Goal: Task Accomplishment & Management: Complete application form

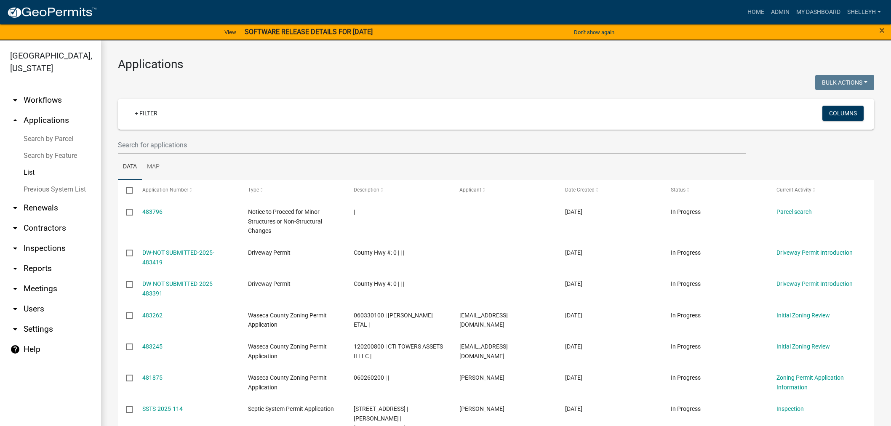
select select "1: 25"
click at [776, 9] on link "Admin" at bounding box center [780, 12] width 25 height 16
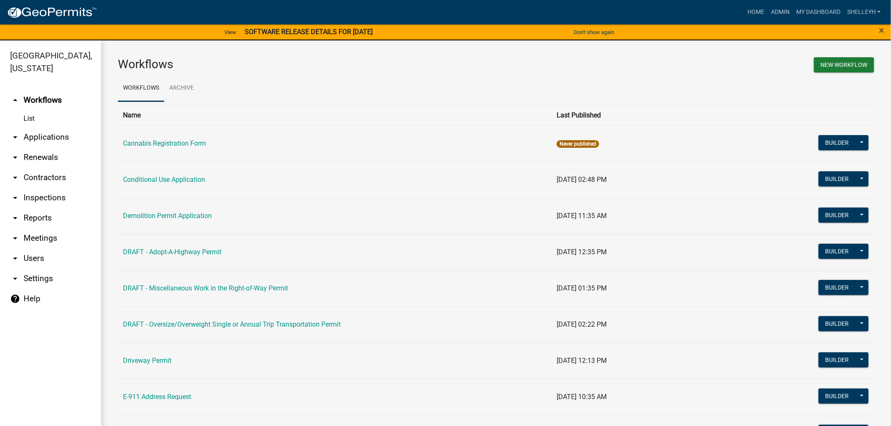
click at [45, 136] on link "arrow_drop_down Applications" at bounding box center [50, 137] width 101 height 20
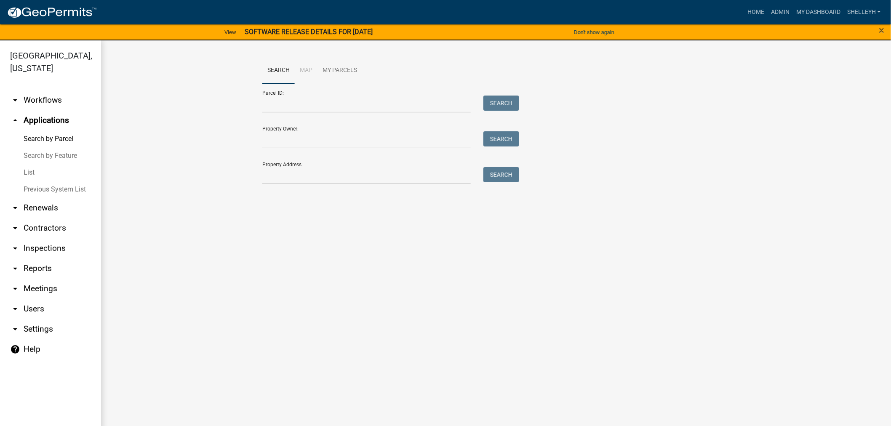
click at [29, 174] on link "List" at bounding box center [50, 172] width 101 height 17
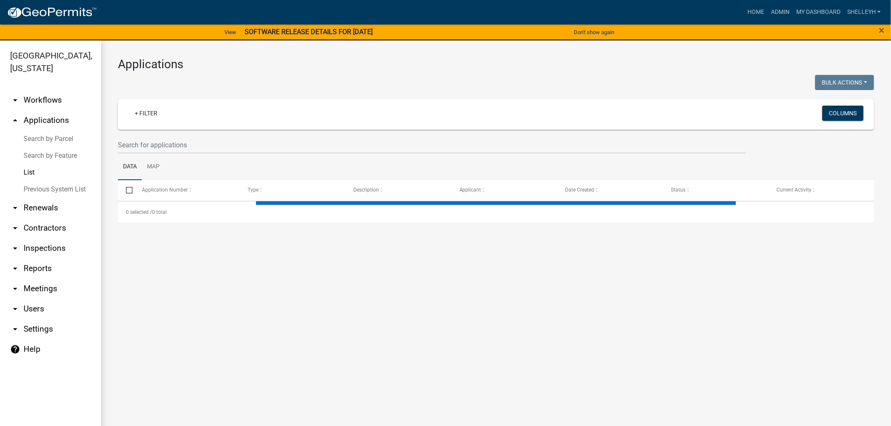
select select "1: 25"
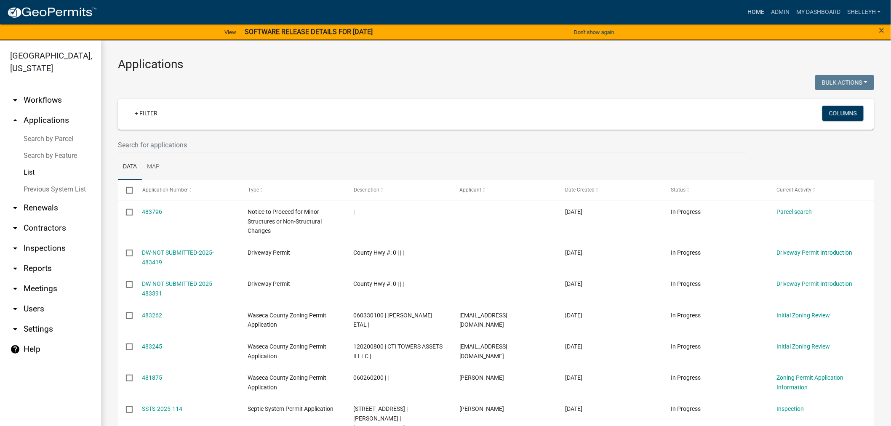
click at [756, 14] on link "Home" at bounding box center [756, 12] width 24 height 16
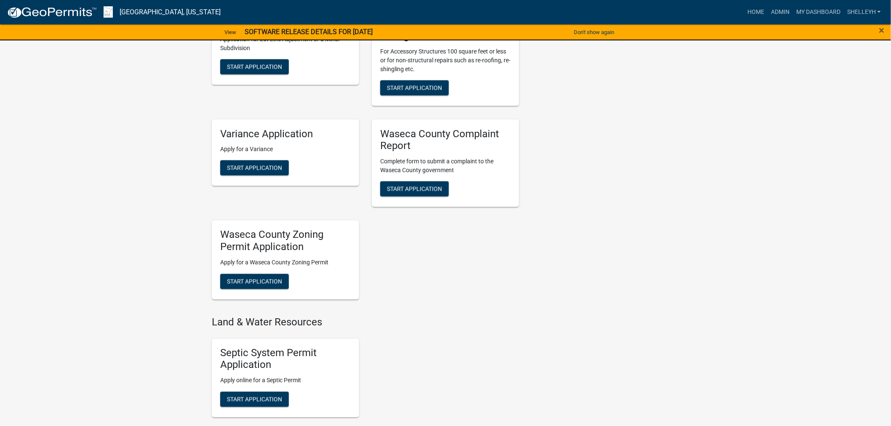
scroll to position [468, 0]
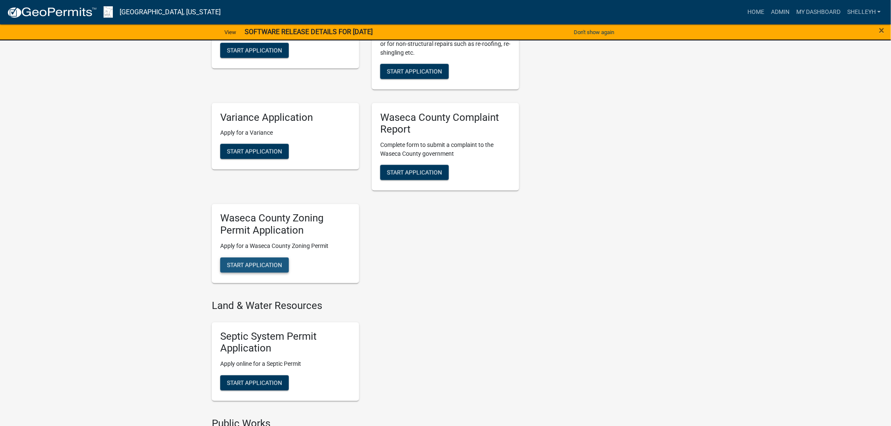
click at [253, 266] on span "Start Application" at bounding box center [254, 265] width 55 height 7
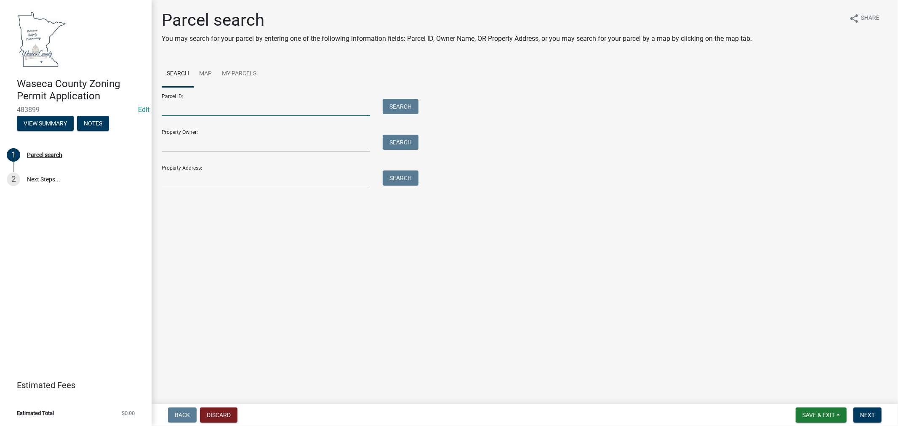
click at [179, 107] on input "Parcel ID:" at bounding box center [266, 107] width 208 height 17
type input "030100400"
click at [398, 99] on button "Search" at bounding box center [401, 106] width 36 height 15
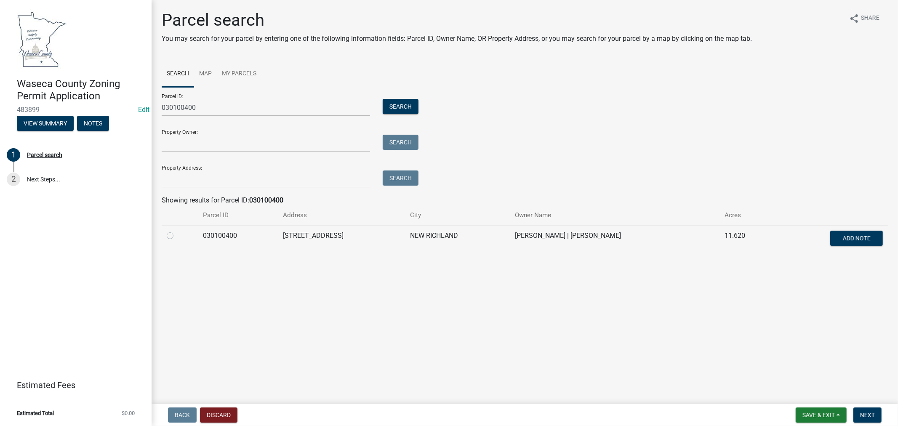
click at [177, 231] on label at bounding box center [177, 231] width 0 height 0
click at [177, 236] on input "radio" at bounding box center [179, 233] width 5 height 5
radio input "true"
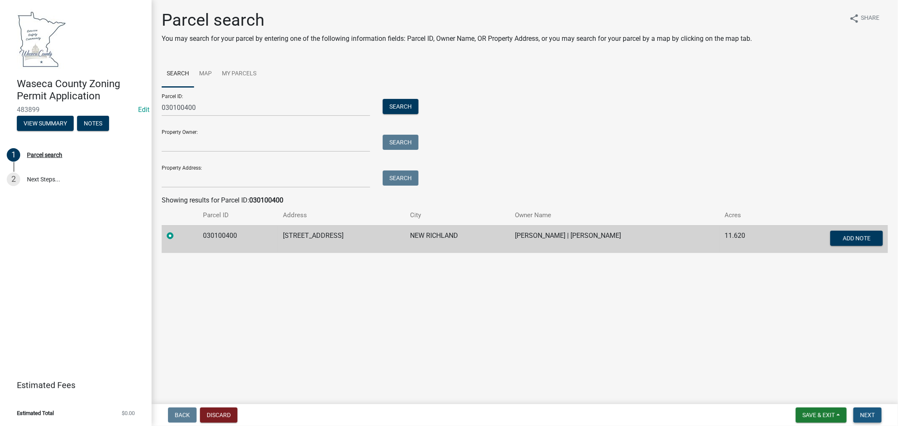
click at [873, 415] on span "Next" at bounding box center [867, 415] width 15 height 7
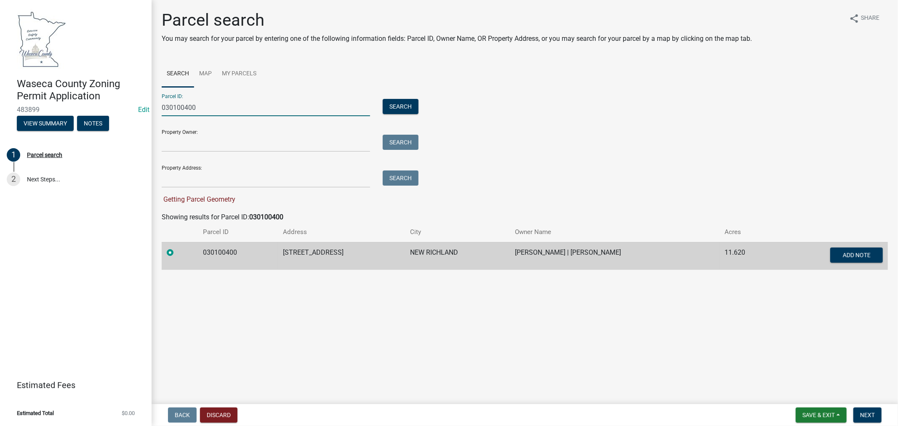
click at [226, 112] on input "030100400" at bounding box center [266, 107] width 208 height 17
click at [177, 248] on label at bounding box center [177, 248] width 0 height 0
click at [177, 253] on input "radio" at bounding box center [179, 250] width 5 height 5
click at [177, 248] on label at bounding box center [177, 248] width 0 height 0
click at [177, 253] on input "radio" at bounding box center [179, 250] width 5 height 5
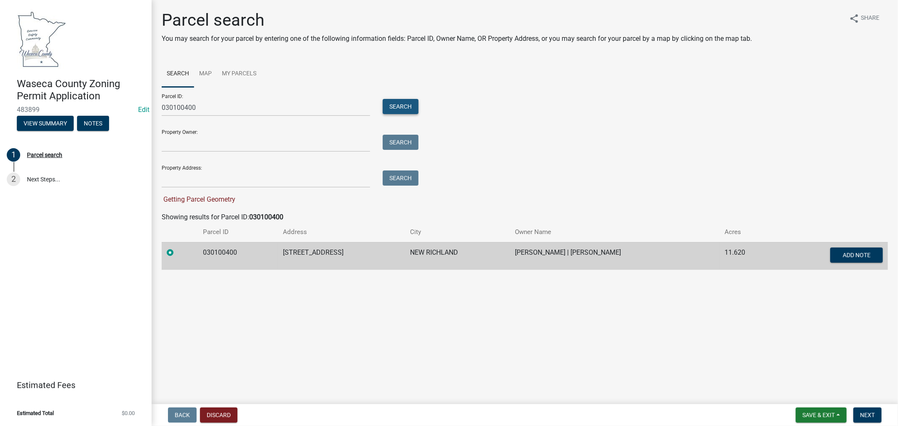
click at [398, 105] on button "Search" at bounding box center [401, 106] width 36 height 15
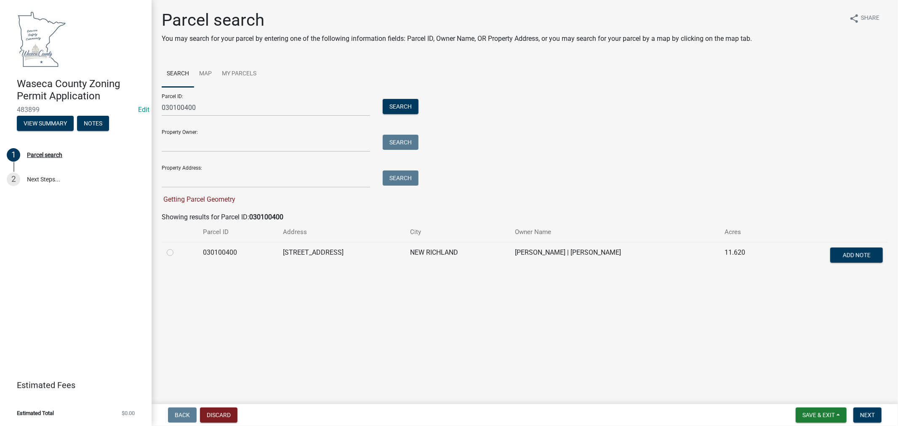
click at [177, 248] on label at bounding box center [177, 248] width 0 height 0
click at [177, 253] on input "radio" at bounding box center [179, 250] width 5 height 5
radio input "true"
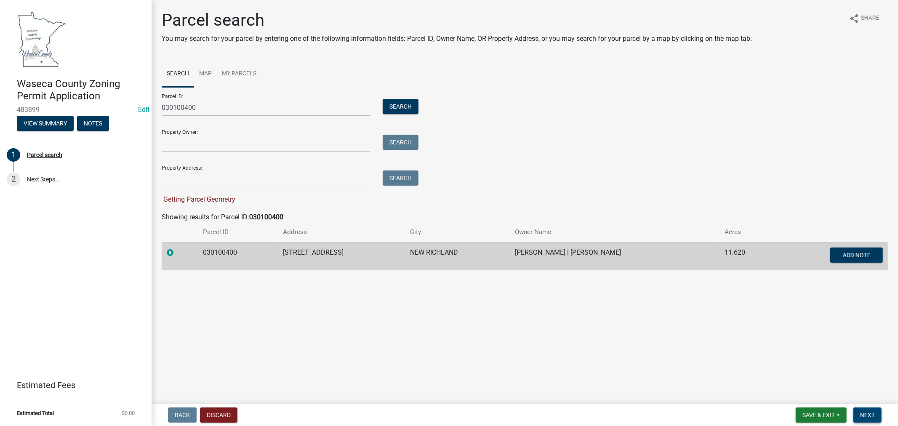
click at [873, 412] on span "Next" at bounding box center [867, 415] width 15 height 7
click at [177, 248] on label at bounding box center [177, 248] width 0 height 0
click at [177, 252] on input "radio" at bounding box center [179, 250] width 5 height 5
click at [177, 248] on label at bounding box center [177, 248] width 0 height 0
click at [177, 251] on input "radio" at bounding box center [179, 250] width 5 height 5
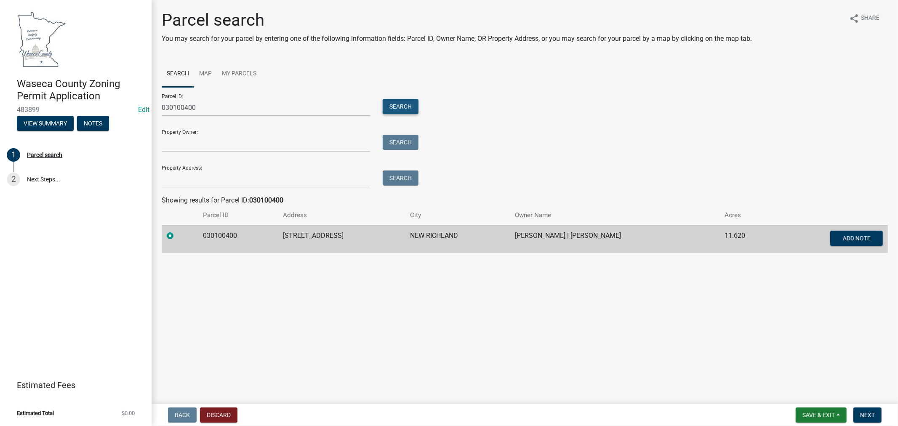
click at [391, 108] on button "Search" at bounding box center [401, 106] width 36 height 15
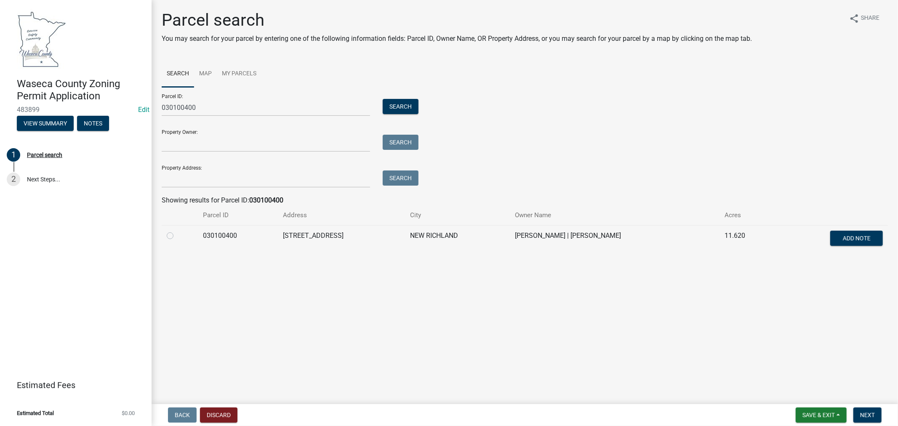
click at [177, 231] on label at bounding box center [177, 231] width 0 height 0
click at [177, 236] on input "radio" at bounding box center [179, 233] width 5 height 5
radio input "true"
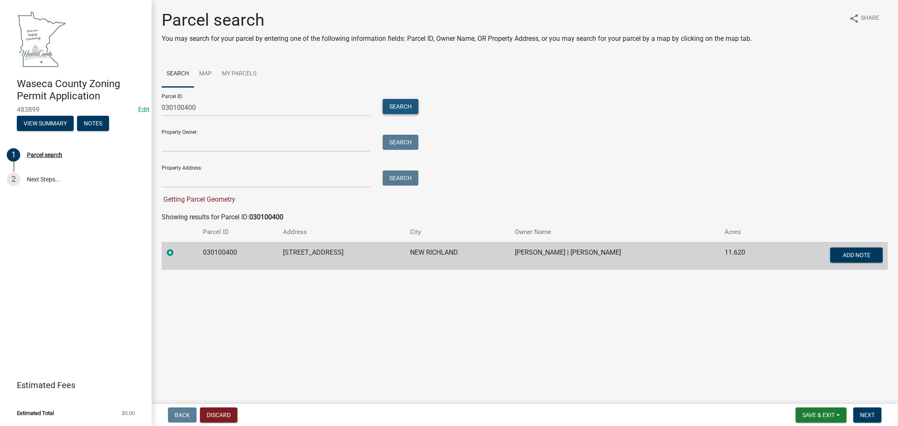
click at [402, 104] on button "Search" at bounding box center [401, 106] width 36 height 15
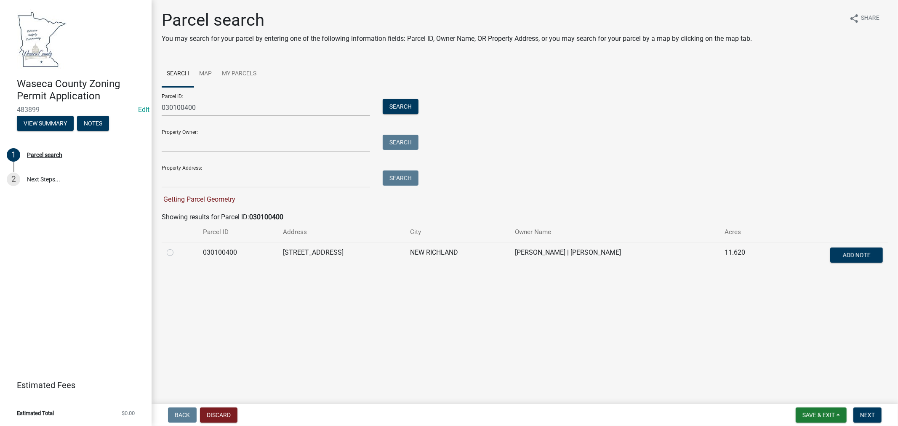
click at [177, 248] on label at bounding box center [177, 248] width 0 height 0
click at [177, 253] on input "radio" at bounding box center [179, 250] width 5 height 5
radio input "true"
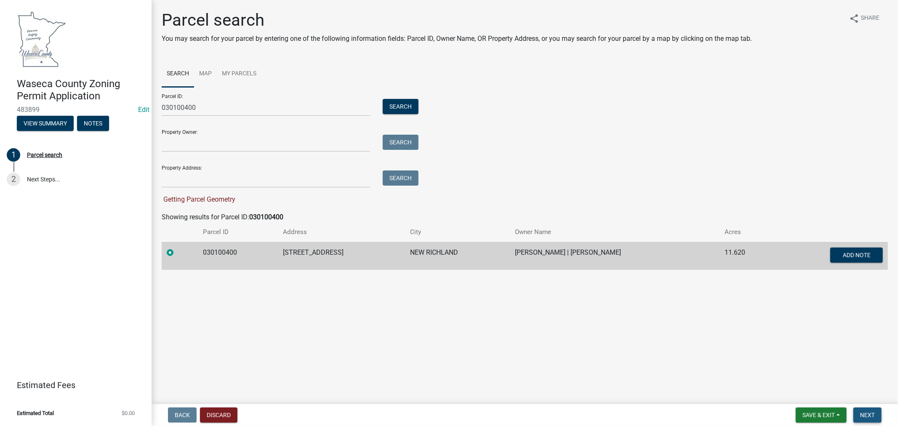
click at [869, 413] on span "Next" at bounding box center [867, 415] width 15 height 7
click at [177, 248] on label at bounding box center [177, 248] width 0 height 0
click at [177, 253] on input "radio" at bounding box center [179, 250] width 5 height 5
click at [177, 248] on label at bounding box center [177, 248] width 0 height 0
click at [177, 253] on input "radio" at bounding box center [179, 250] width 5 height 5
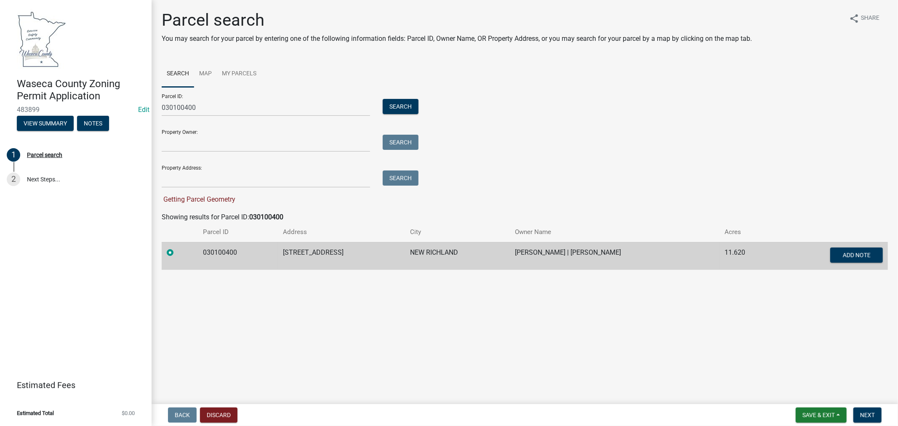
click at [177, 248] on label at bounding box center [177, 248] width 0 height 0
click at [177, 250] on input "radio" at bounding box center [179, 250] width 5 height 5
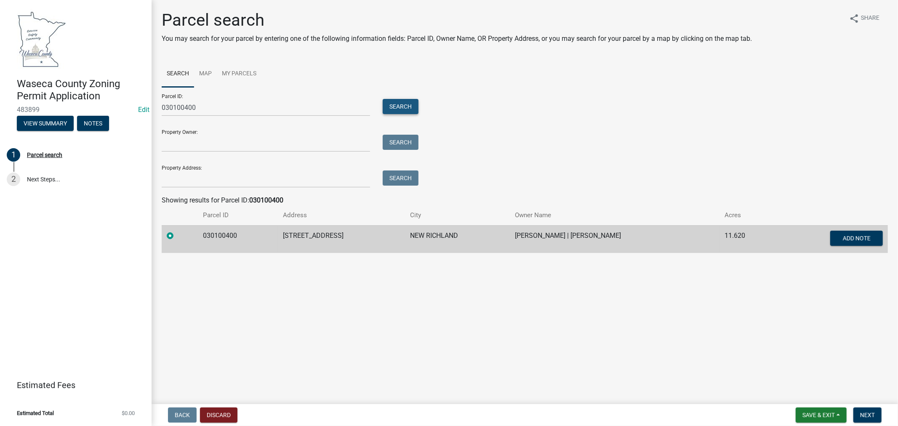
click at [396, 109] on button "Search" at bounding box center [401, 106] width 36 height 15
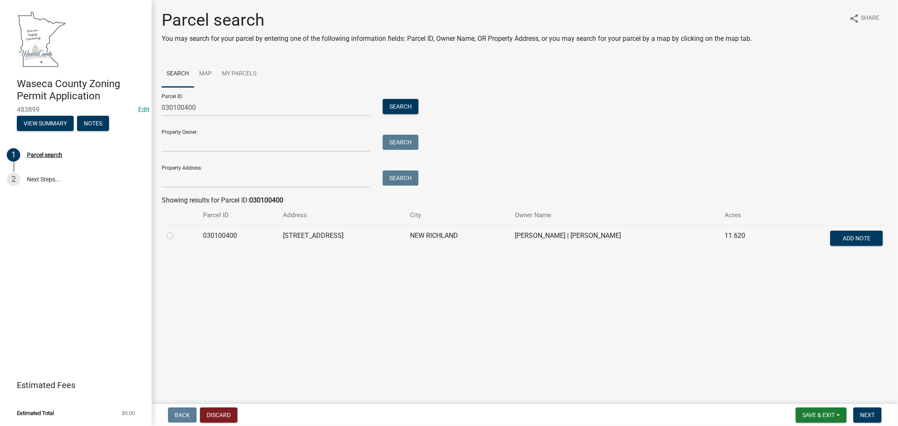
click at [177, 231] on label at bounding box center [177, 231] width 0 height 0
click at [177, 235] on input "radio" at bounding box center [179, 233] width 5 height 5
radio input "true"
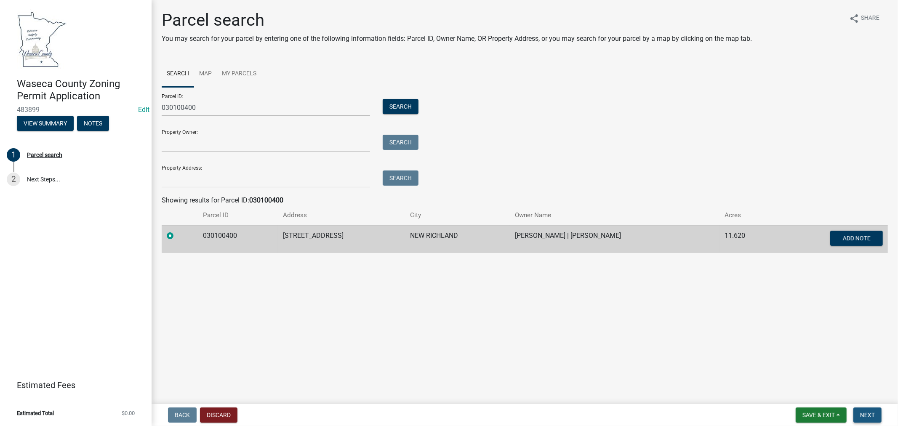
click at [874, 414] on span "Next" at bounding box center [867, 415] width 15 height 7
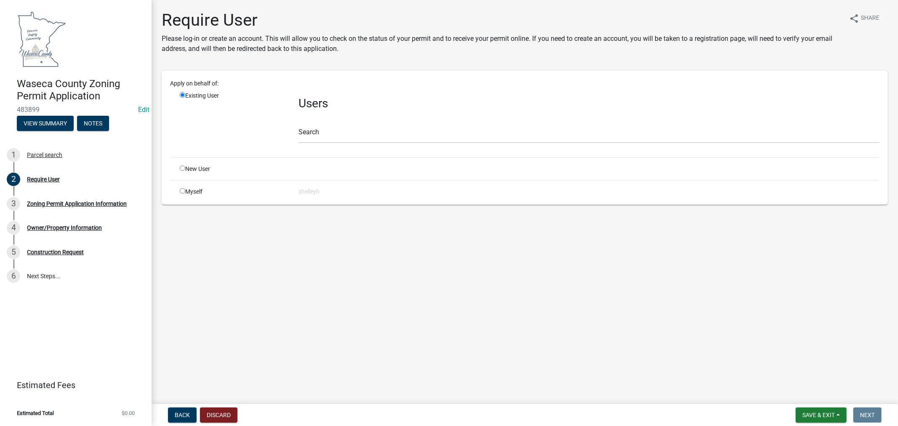
click at [183, 169] on input "radio" at bounding box center [182, 168] width 5 height 5
radio input "true"
radio input "false"
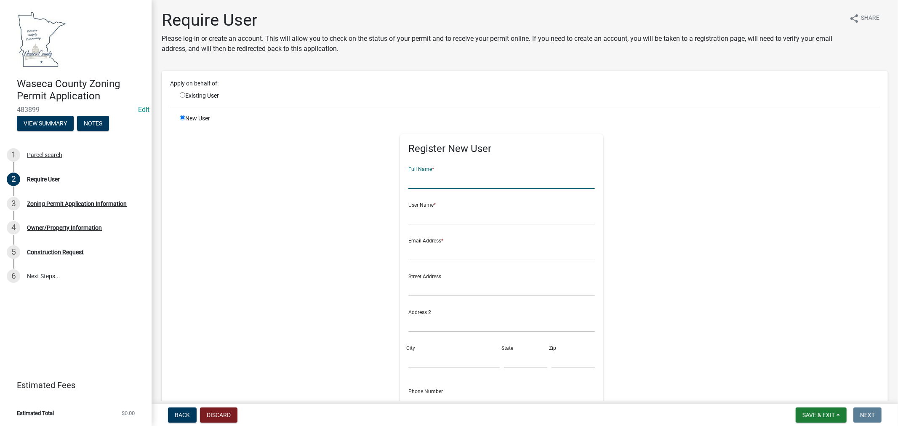
click at [428, 182] on input "text" at bounding box center [502, 180] width 187 height 17
type input "[PERSON_NAME]"
click at [417, 216] on input "text" at bounding box center [502, 216] width 187 height 17
type input "b"
type input "robertwenzel"
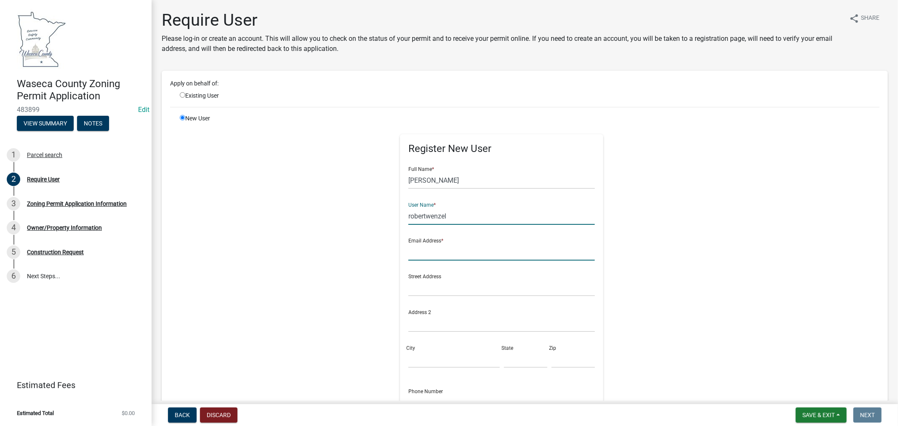
click at [435, 255] on input "text" at bounding box center [502, 251] width 187 height 17
click at [435, 255] on input "bcwenzel61@gmail.c" at bounding box center [502, 251] width 187 height 17
click at [496, 248] on input "bcwenzel61@gmail.c" at bounding box center [502, 251] width 187 height 17
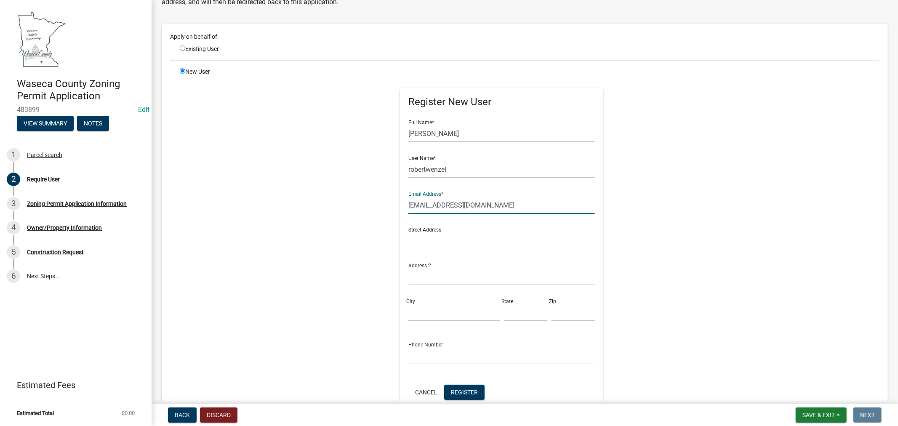
type input "[EMAIL_ADDRESS][DOMAIN_NAME]"
click at [442, 353] on input "text" at bounding box center [502, 355] width 187 height 17
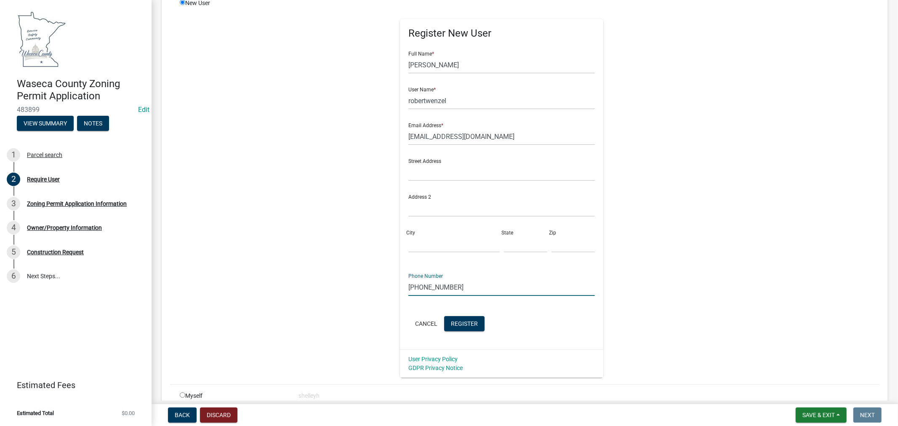
scroll to position [140, 0]
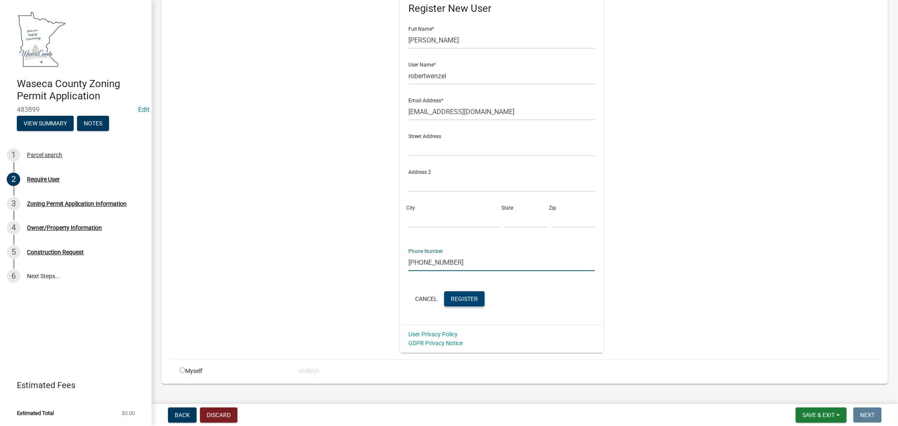
type input "[PHONE_NUMBER]"
click at [464, 298] on span "Register" at bounding box center [464, 298] width 27 height 7
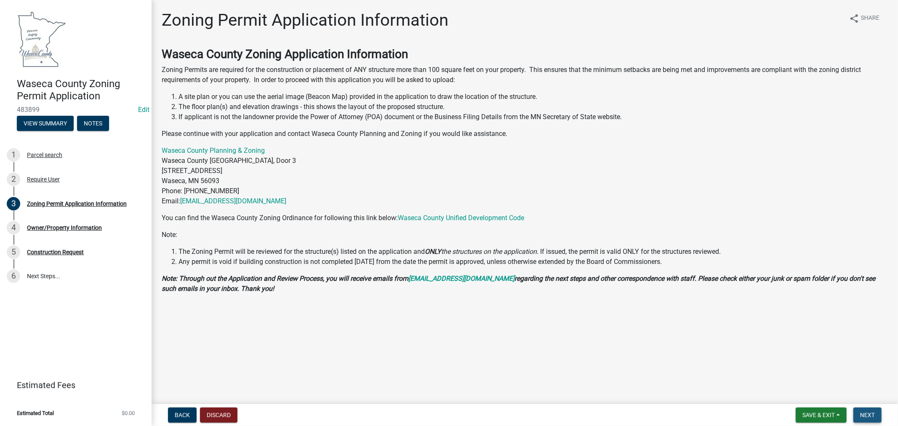
click at [872, 417] on span "Next" at bounding box center [867, 415] width 15 height 7
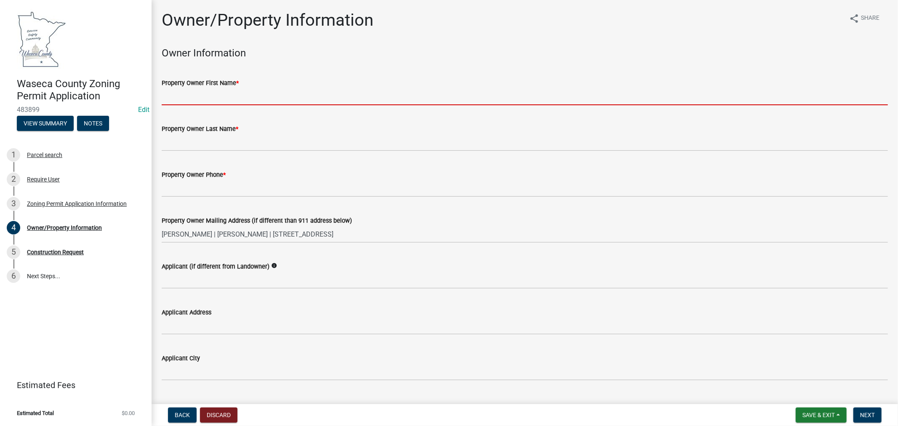
click at [230, 94] on input "Property Owner First Name *" at bounding box center [525, 96] width 726 height 17
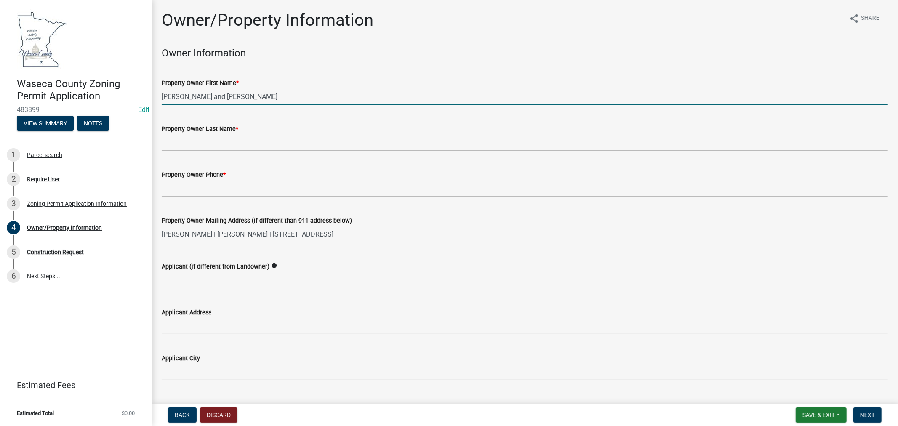
type input "[PERSON_NAME] and [PERSON_NAME]"
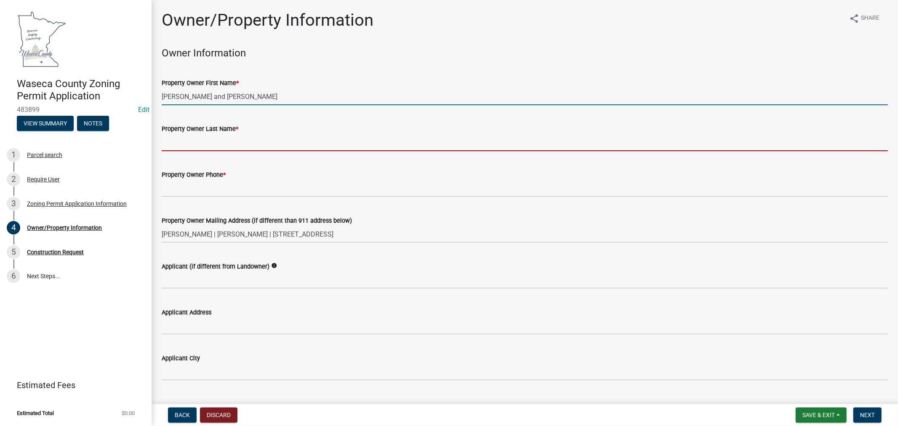
click at [275, 144] on input "Property Owner Last Name *" at bounding box center [525, 142] width 726 height 17
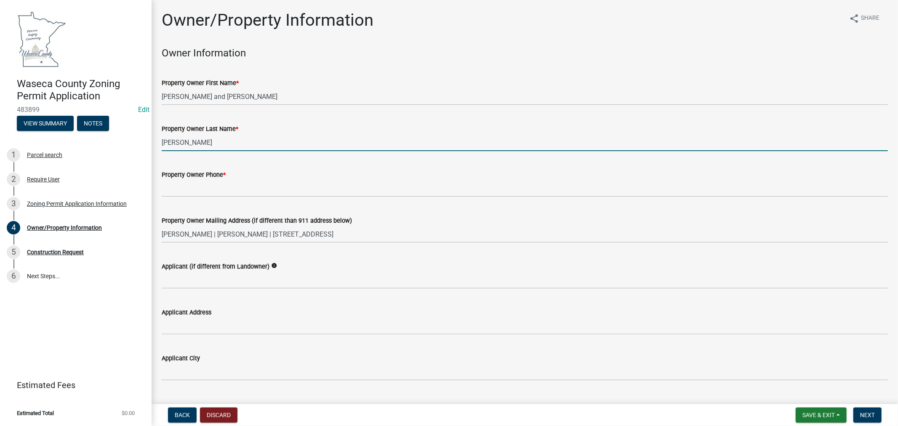
type input "[PERSON_NAME]"
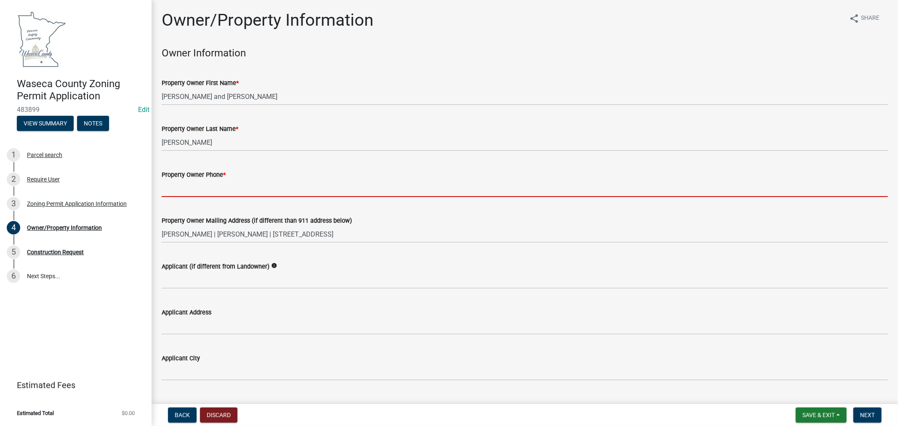
click at [213, 190] on input "Property Owner Phone *" at bounding box center [525, 188] width 726 height 17
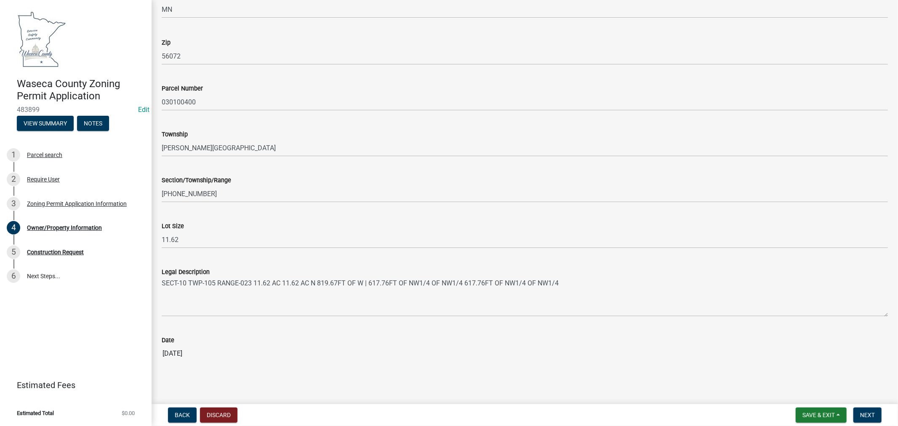
scroll to position [704, 0]
type input "[PHONE_NUMBER]"
click at [869, 416] on span "Next" at bounding box center [867, 415] width 15 height 7
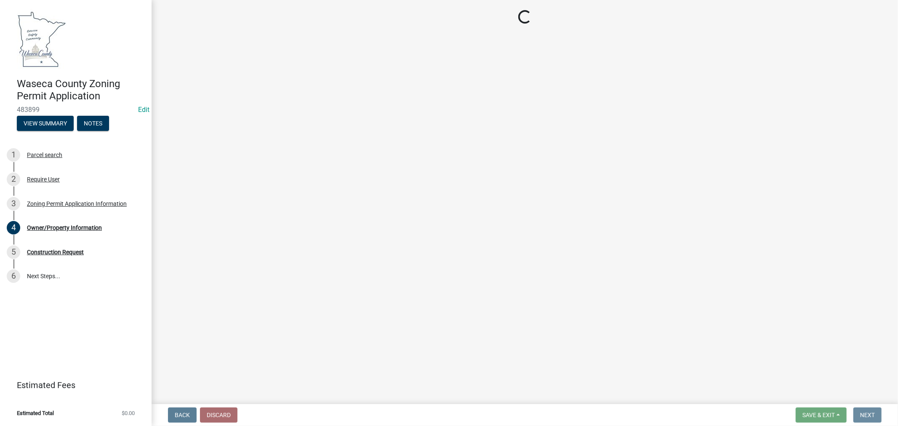
scroll to position [0, 0]
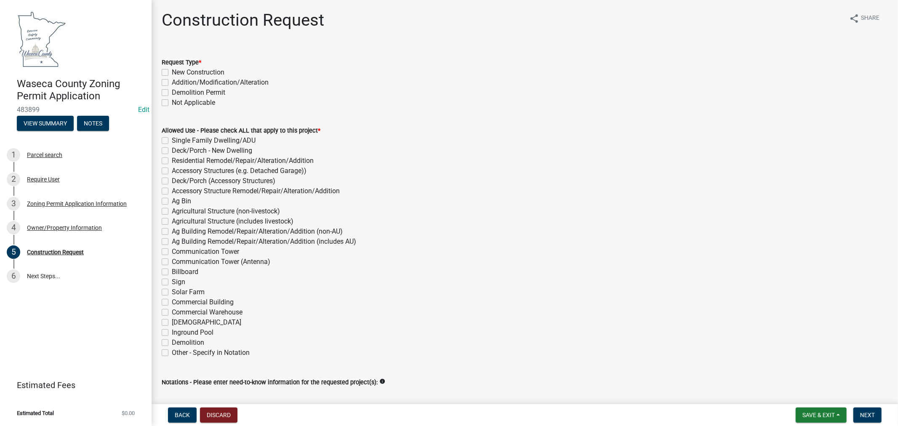
click at [172, 82] on label "Addition/Modification/Alteration" at bounding box center [220, 82] width 97 height 10
click at [172, 82] on input "Addition/Modification/Alteration" at bounding box center [174, 79] width 5 height 5
checkbox input "true"
checkbox input "false"
checkbox input "true"
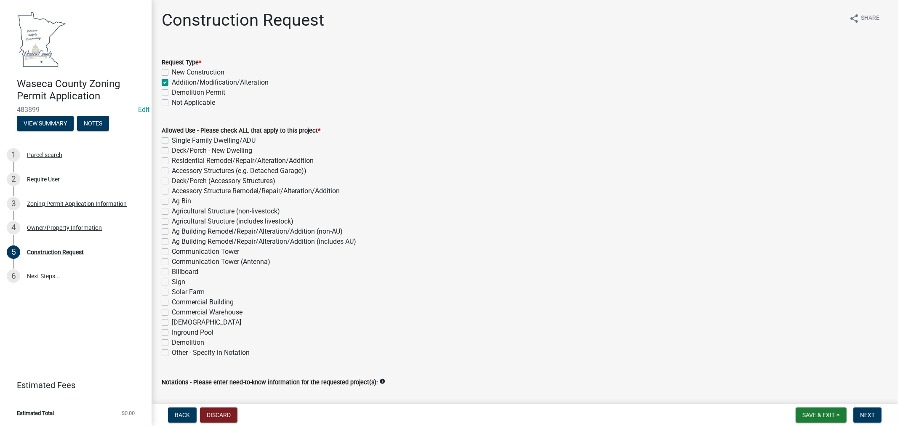
checkbox input "false"
drag, startPoint x: 166, startPoint y: 150, endPoint x: 355, endPoint y: 182, distance: 192.2
click at [172, 150] on label "Deck/Porch - New Dwelling" at bounding box center [212, 151] width 80 height 10
click at [172, 150] on input "Deck/Porch - New Dwelling" at bounding box center [174, 148] width 5 height 5
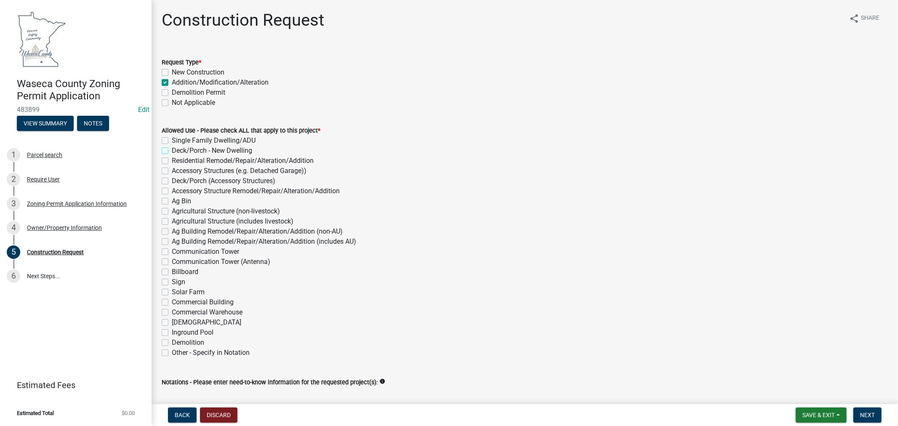
checkbox input "true"
checkbox input "false"
checkbox input "true"
checkbox input "false"
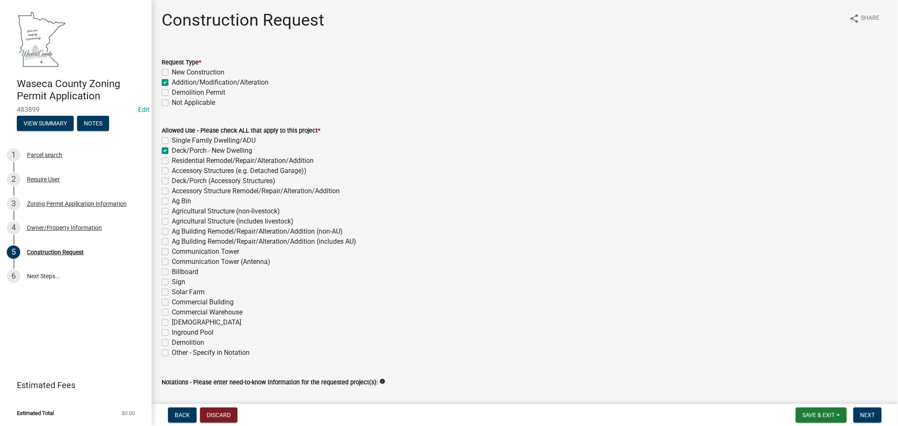
checkbox input "false"
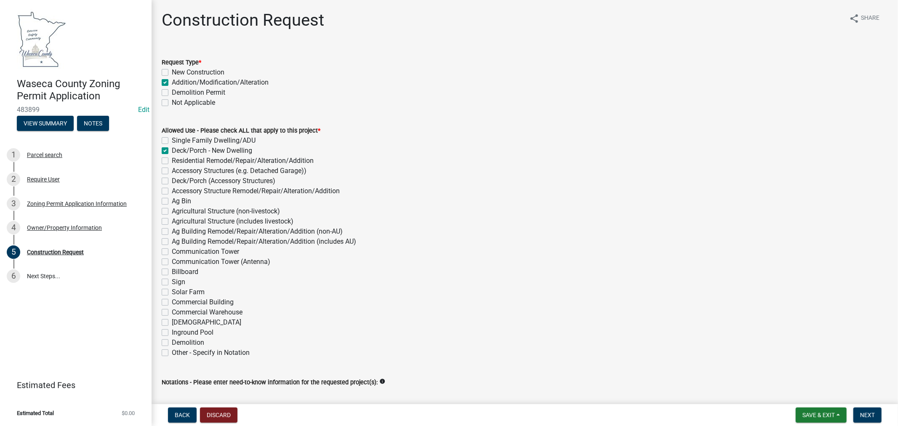
checkbox input "false"
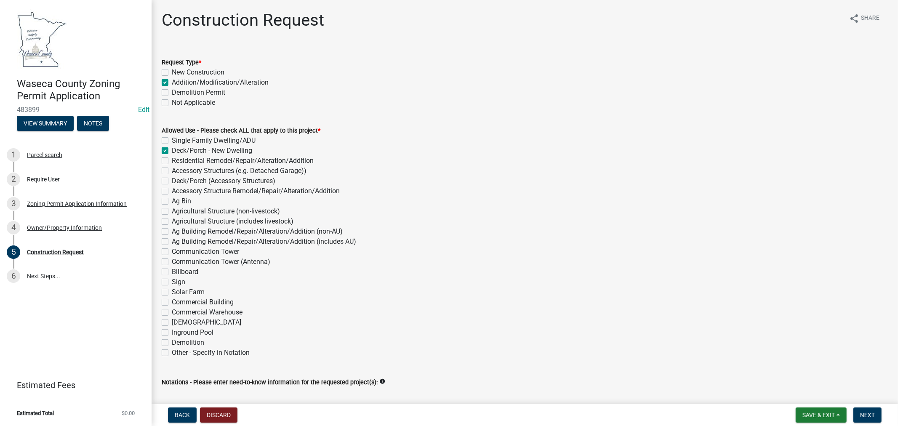
checkbox input "false"
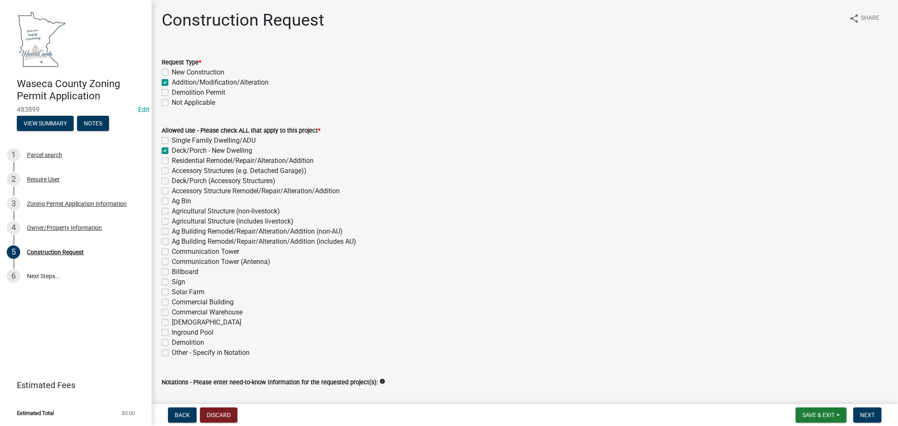
checkbox input "false"
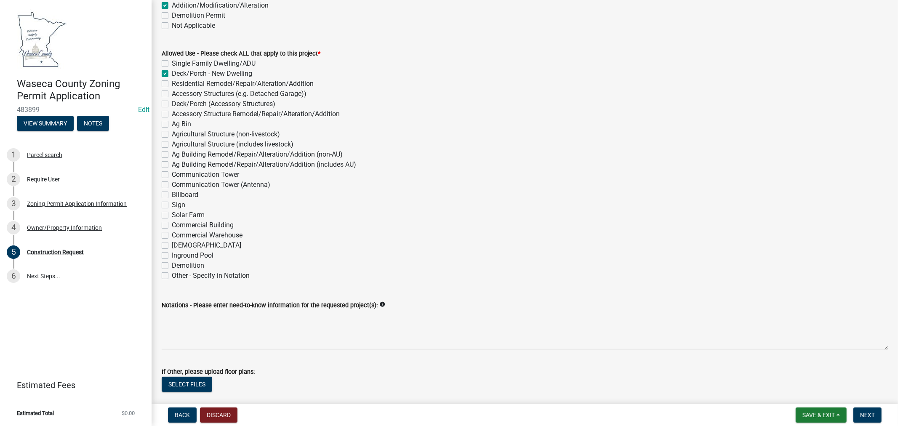
scroll to position [93, 0]
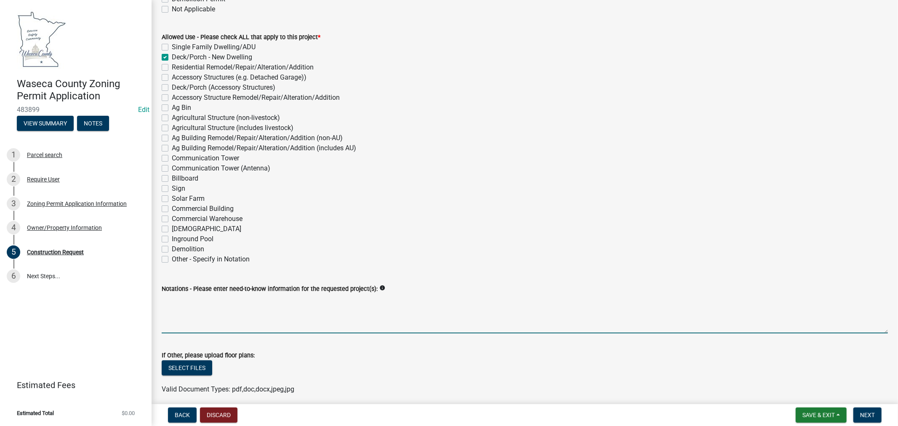
click at [298, 311] on textarea "Notations - Please enter need-to-know information for the requested project(s):" at bounding box center [525, 314] width 726 height 40
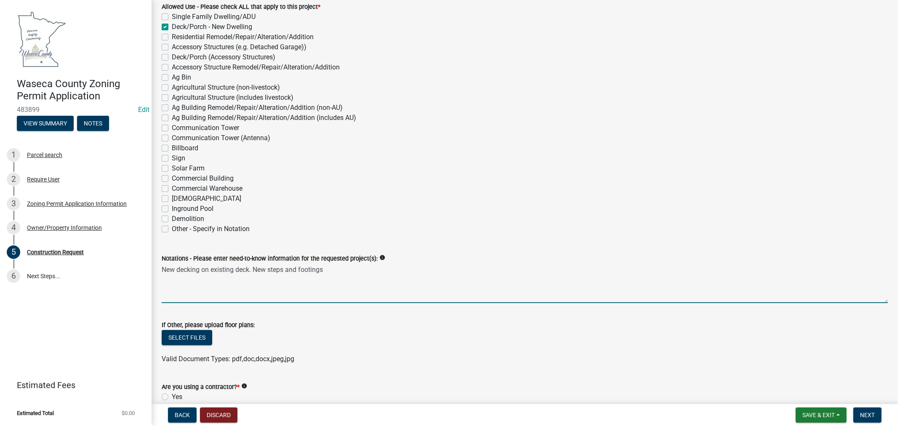
scroll to position [140, 0]
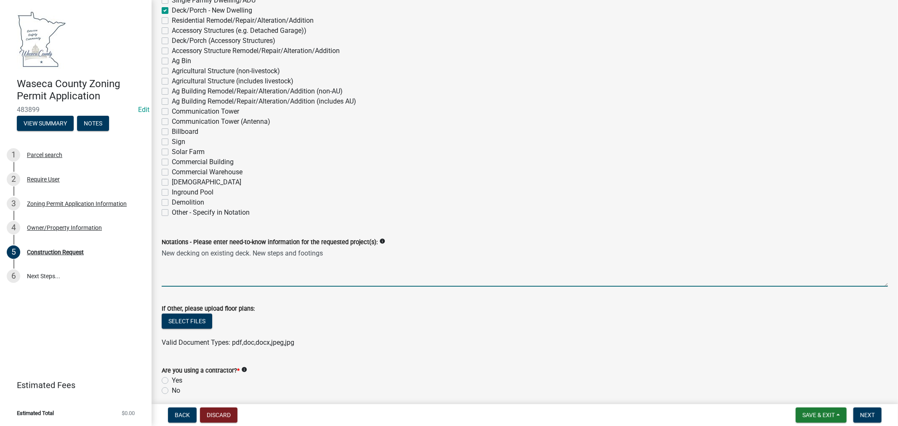
click at [285, 251] on textarea "New decking on existing deck. New steps and footings" at bounding box center [525, 267] width 726 height 40
click at [270, 251] on textarea "New decking on existing deck. New steps and footings" at bounding box center [525, 267] width 726 height 40
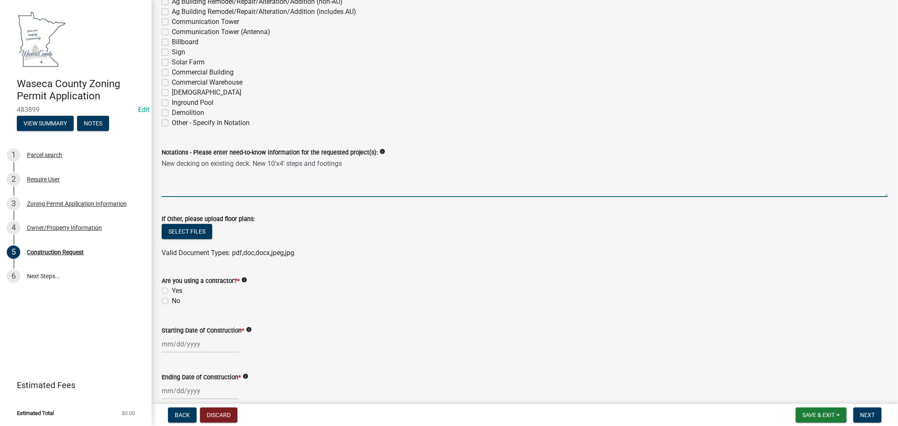
scroll to position [234, 0]
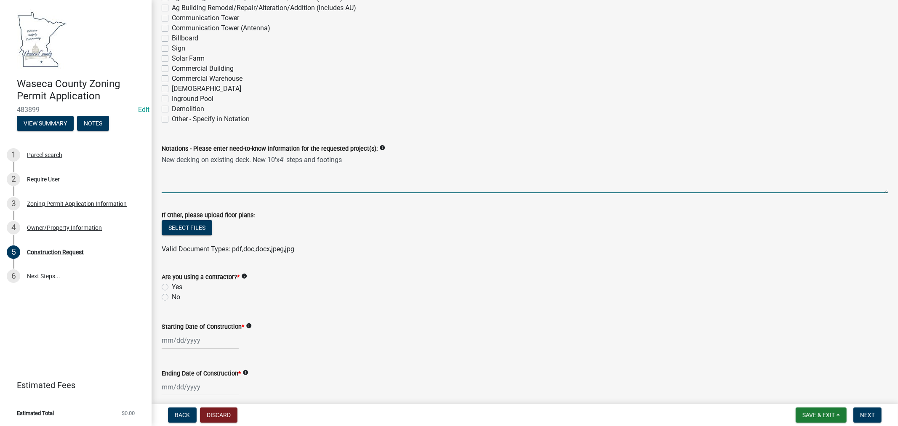
type textarea "New decking on existing deck. New 10'x4' steps and footings"
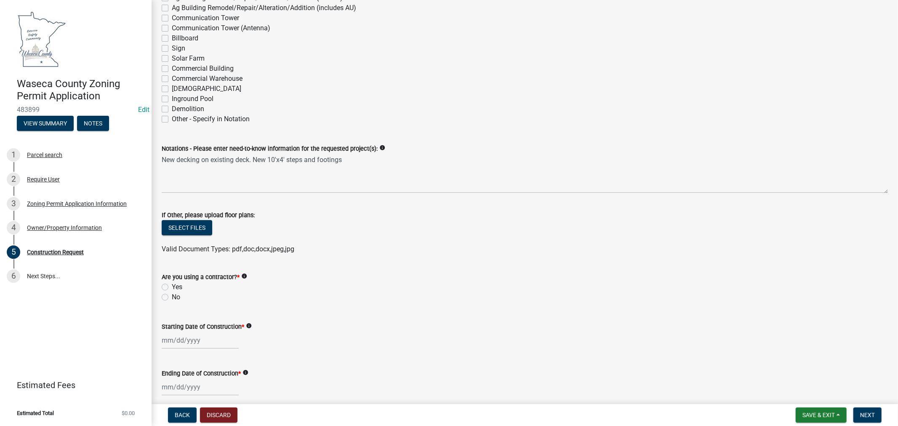
click at [172, 286] on label "Yes" at bounding box center [177, 287] width 11 height 10
click at [172, 286] on input "Yes" at bounding box center [174, 284] width 5 height 5
radio input "true"
select select "9"
select select "2025"
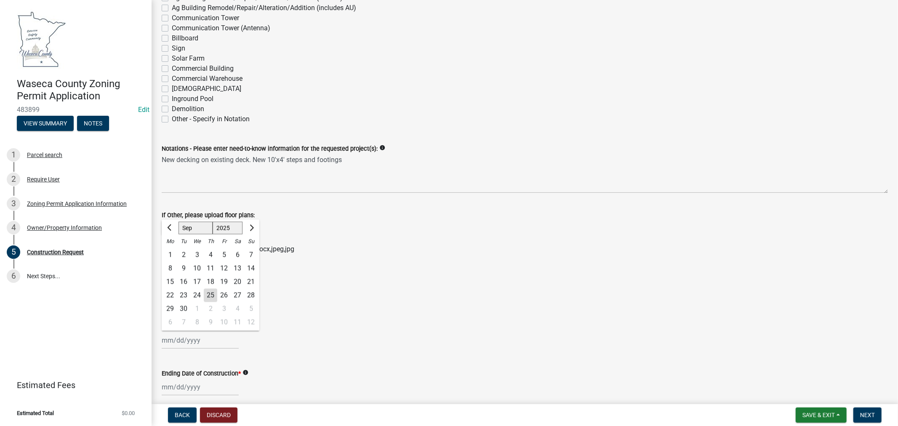
click at [214, 342] on div "[PERSON_NAME] Feb Mar Apr [PERSON_NAME][DATE] Oct Nov [DATE] 1526 1527 1528 152…" at bounding box center [200, 340] width 77 height 17
click at [173, 229] on span "Previous month" at bounding box center [170, 227] width 6 height 6
click at [183, 227] on select "Jan Feb Mar Apr May Jun [DATE] Aug Sep Oct Nov Dec" at bounding box center [196, 228] width 34 height 13
select select "9"
click at [179, 222] on select "Jan Feb Mar Apr May Jun [DATE] Aug Sep Oct Nov Dec" at bounding box center [196, 228] width 34 height 13
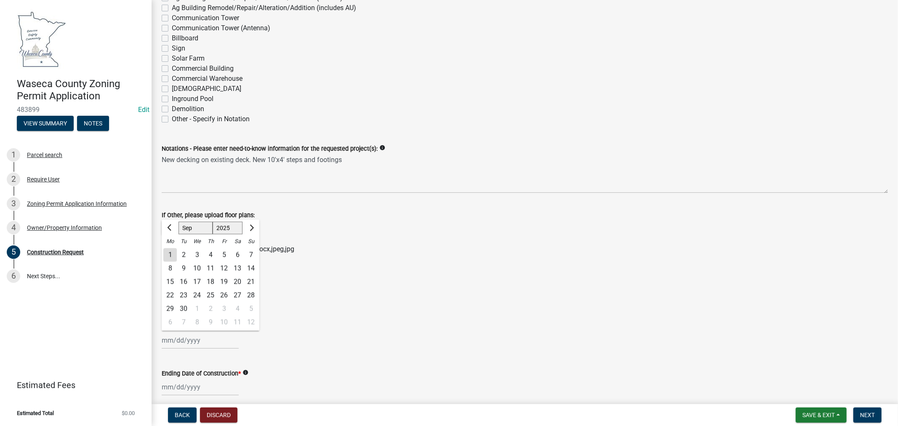
click at [182, 308] on div "30" at bounding box center [183, 308] width 13 height 13
type input "[DATE]"
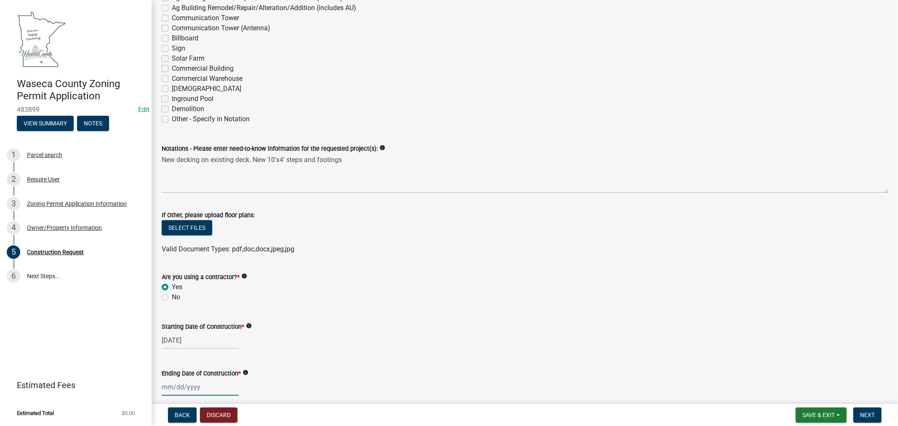
select select "9"
select select "2025"
click at [213, 388] on input "Ending Date of Construction *" at bounding box center [200, 387] width 77 height 17
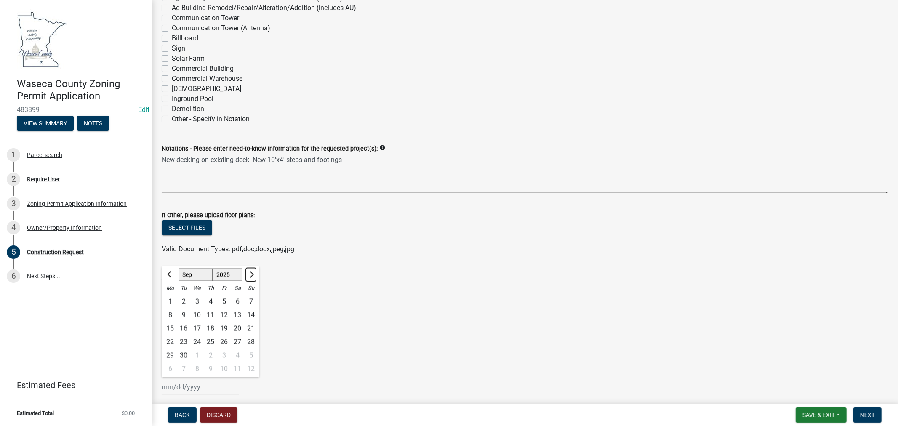
click at [251, 274] on span "Next month" at bounding box center [251, 274] width 6 height 6
click at [171, 276] on span "Previous month" at bounding box center [170, 274] width 6 height 6
click at [253, 272] on button "Next month" at bounding box center [251, 274] width 10 height 13
select select "10"
click at [239, 301] on div "4" at bounding box center [237, 301] width 13 height 13
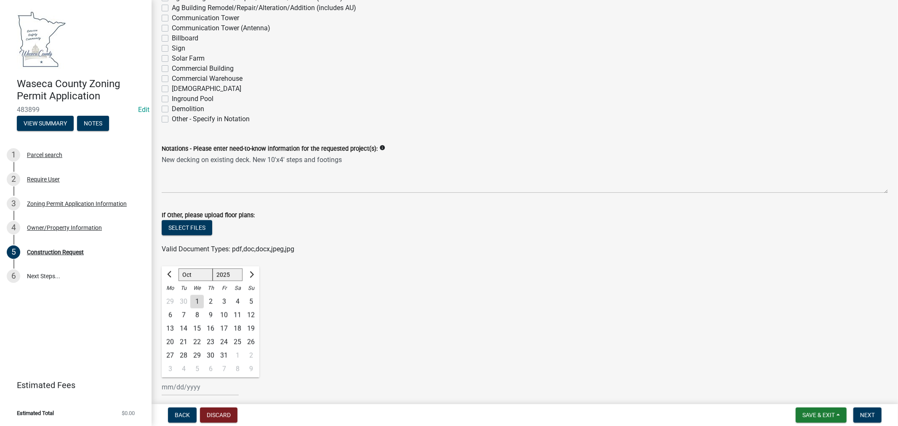
type input "[DATE]"
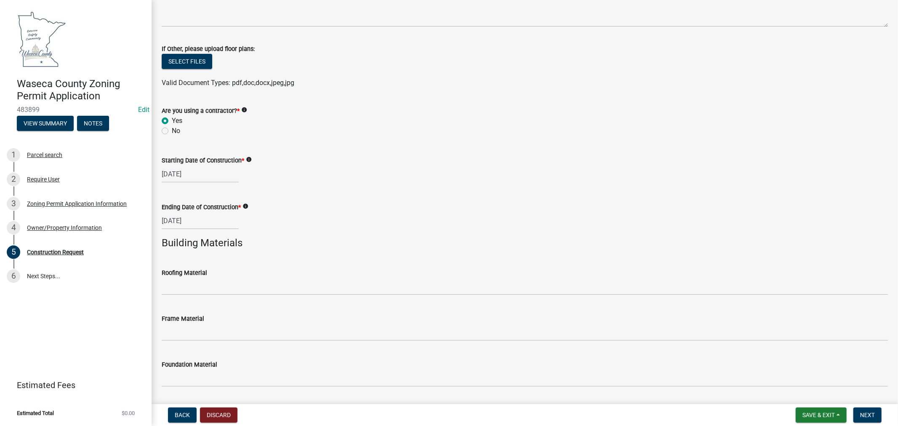
scroll to position [421, 0]
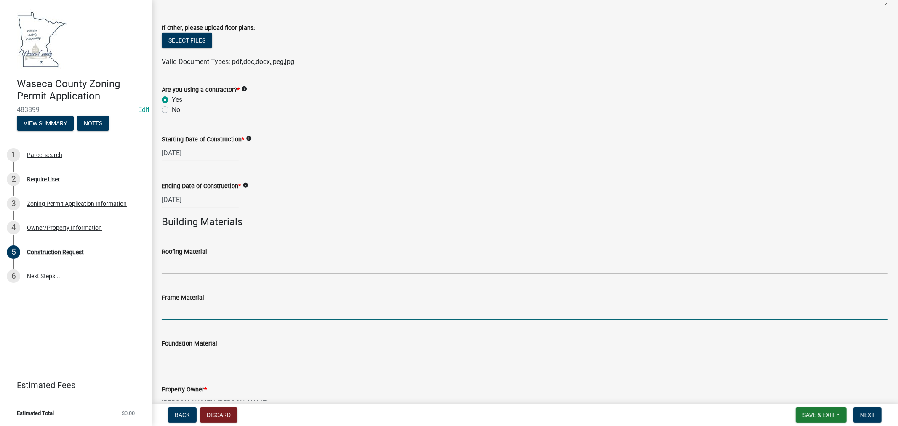
click at [225, 314] on input "Frame Material" at bounding box center [525, 311] width 726 height 17
type input "Wood"
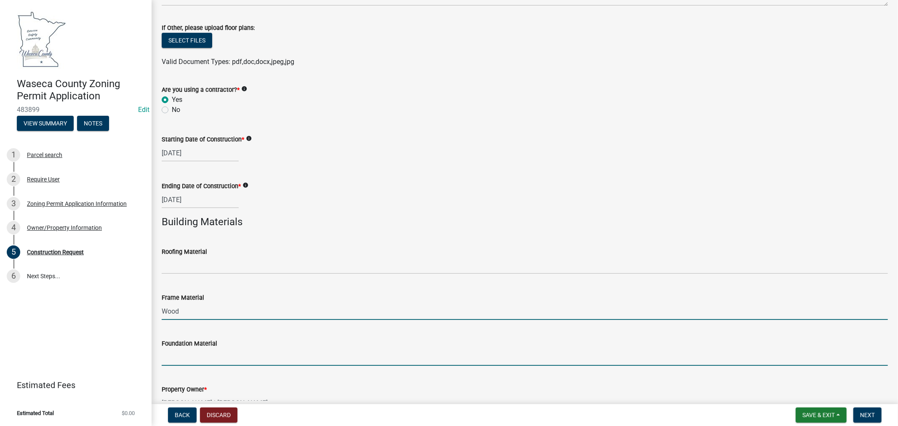
click at [183, 353] on input "Foundation Material" at bounding box center [525, 357] width 726 height 17
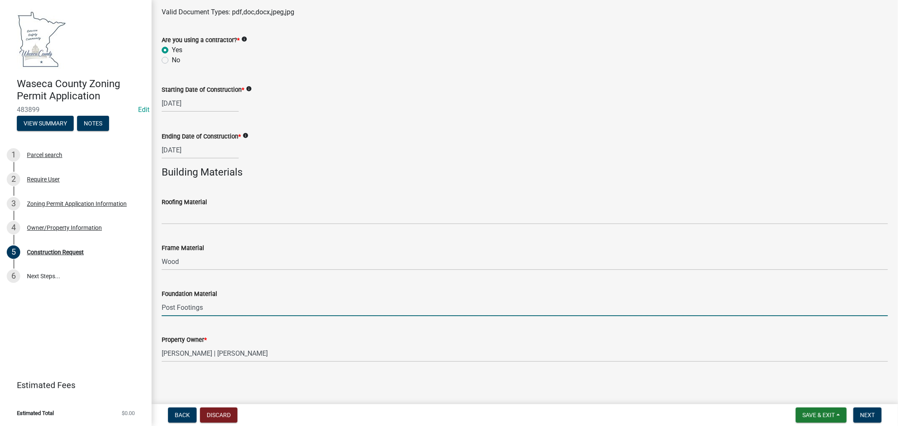
scroll to position [472, 0]
type input "Post Footings"
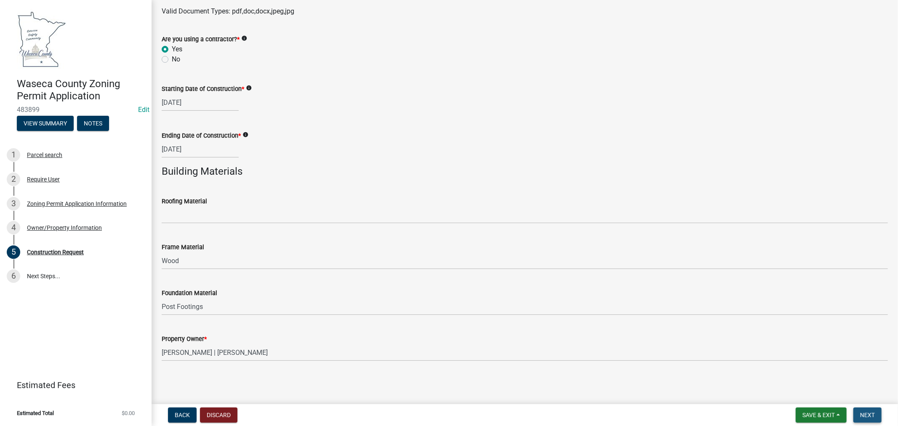
click at [874, 414] on span "Next" at bounding box center [867, 415] width 15 height 7
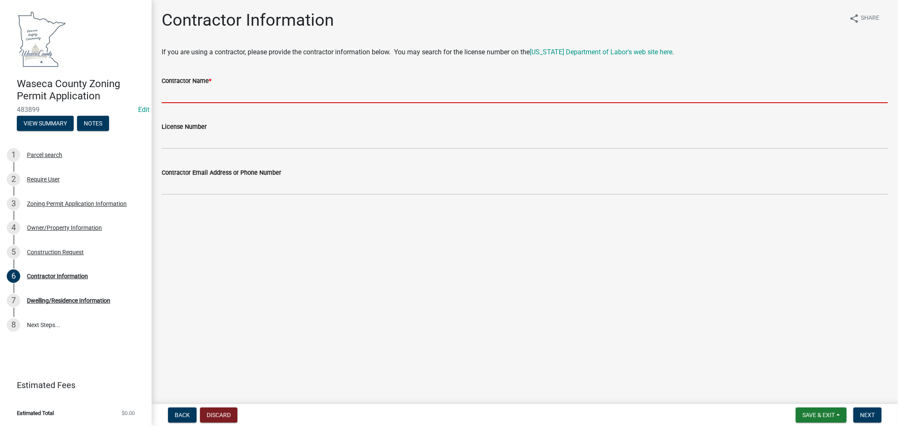
click at [225, 94] on input "Contractor Name *" at bounding box center [525, 94] width 726 height 17
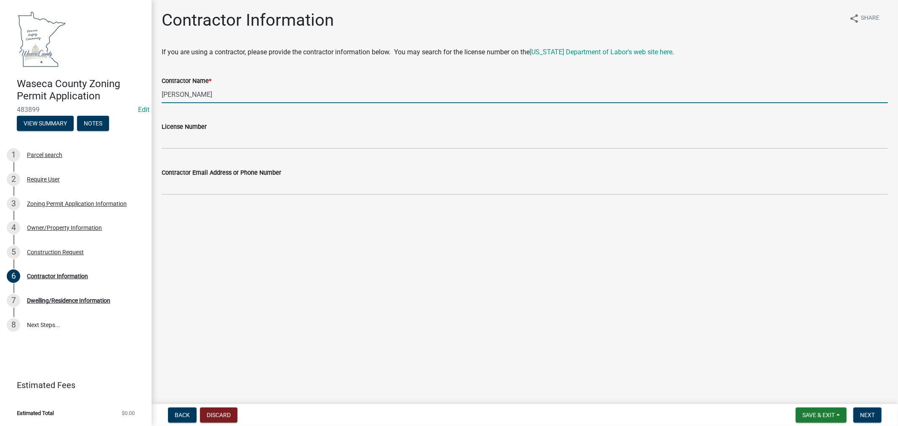
type input "[PERSON_NAME] Construction and Design"
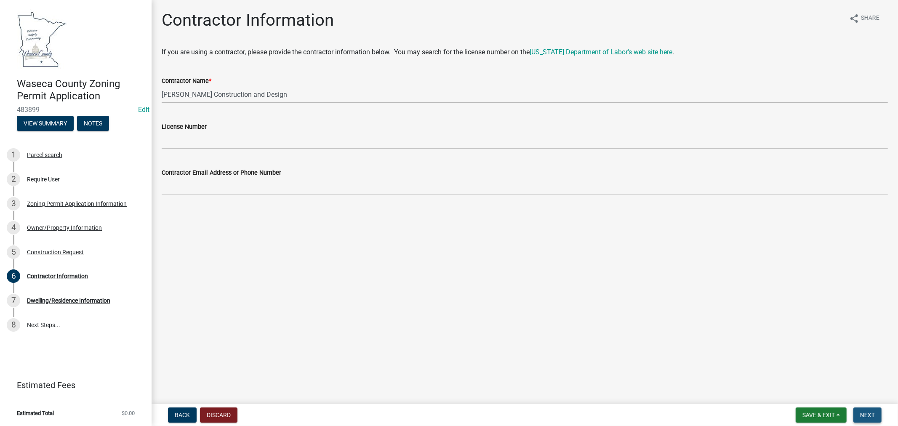
click at [865, 412] on span "Next" at bounding box center [867, 415] width 15 height 7
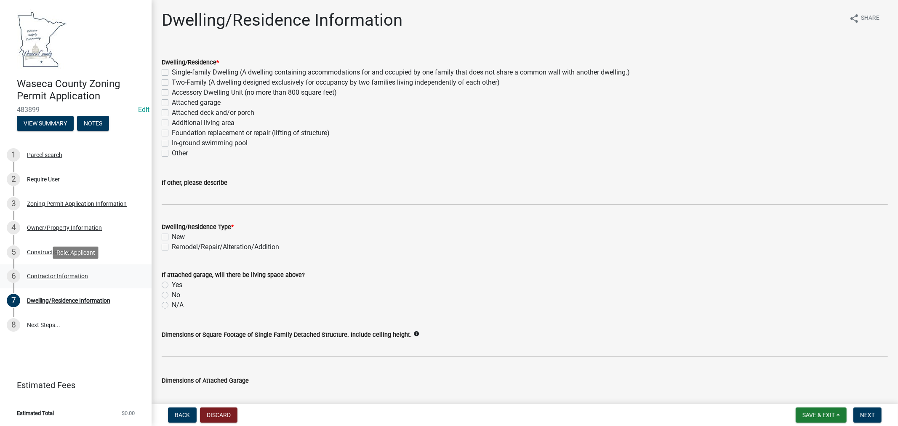
click at [52, 275] on div "Contractor Information" at bounding box center [57, 276] width 61 height 6
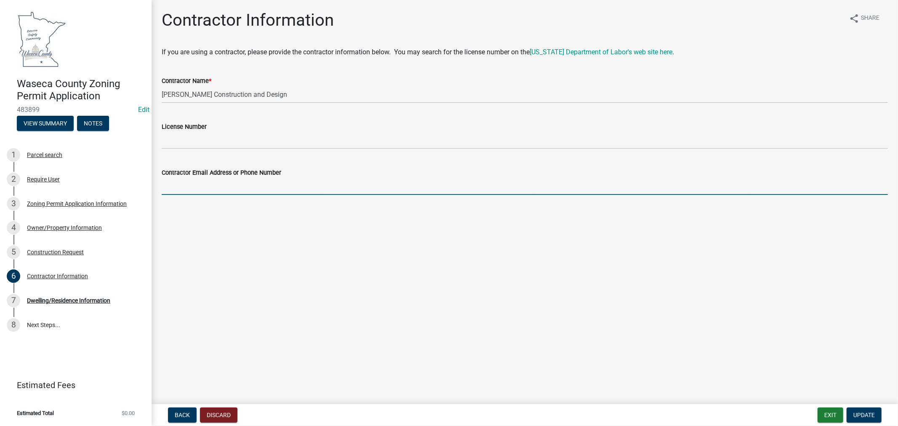
click at [211, 190] on input "Contractor Email Address or Phone Number" at bounding box center [525, 186] width 726 height 17
type input "[PHONE_NUMBER]"
click at [868, 416] on span "Update" at bounding box center [864, 415] width 21 height 7
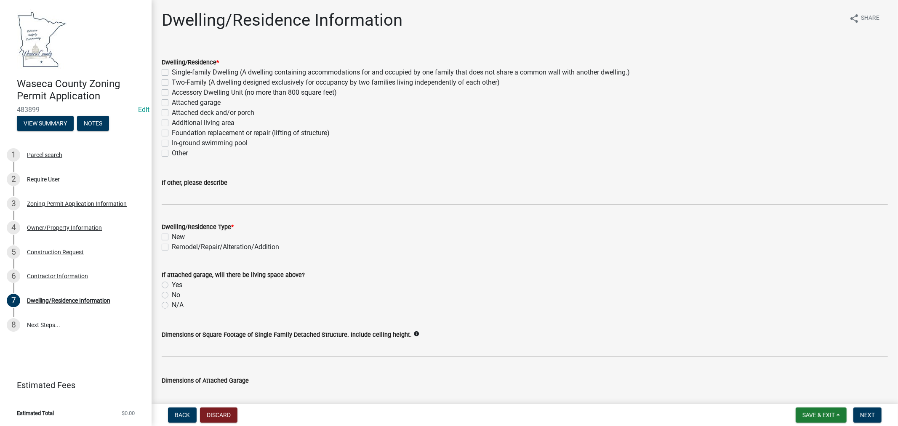
click at [172, 113] on label "Attached deck and/or porch" at bounding box center [213, 113] width 83 height 10
click at [172, 113] on input "Attached deck and/or porch" at bounding box center [174, 110] width 5 height 5
checkbox input "true"
checkbox input "false"
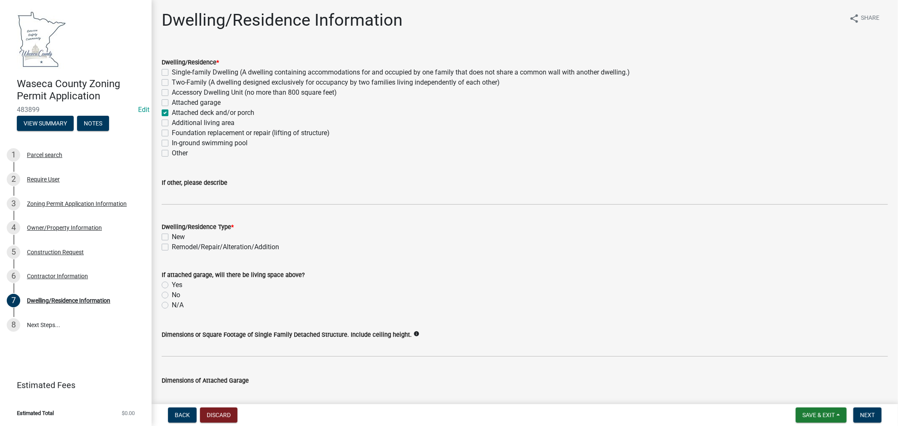
checkbox input "false"
checkbox input "true"
checkbox input "false"
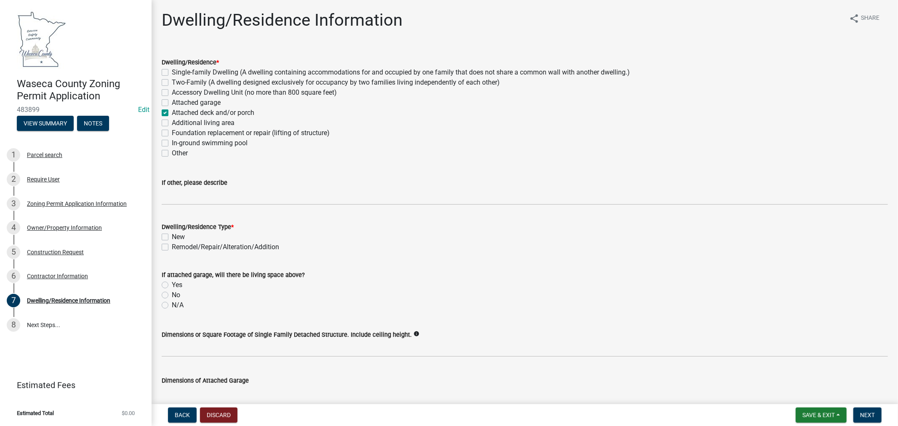
checkbox input "false"
click at [172, 247] on label "Remodel/Repair/Alteration/Addition" at bounding box center [225, 247] width 107 height 10
click at [172, 247] on input "Remodel/Repair/Alteration/Addition" at bounding box center [174, 244] width 5 height 5
checkbox input "true"
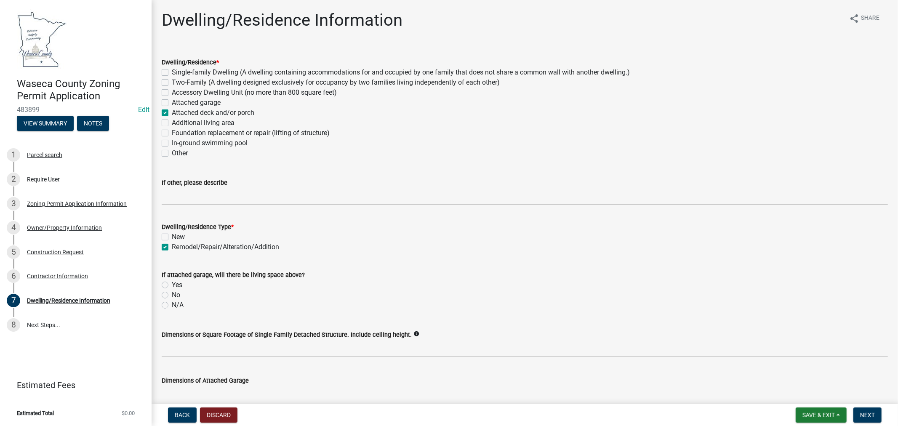
checkbox input "false"
checkbox input "true"
drag, startPoint x: 167, startPoint y: 305, endPoint x: 194, endPoint y: 307, distance: 27.4
click at [172, 305] on label "N/A" at bounding box center [178, 305] width 12 height 10
click at [172, 305] on input "N/A" at bounding box center [174, 302] width 5 height 5
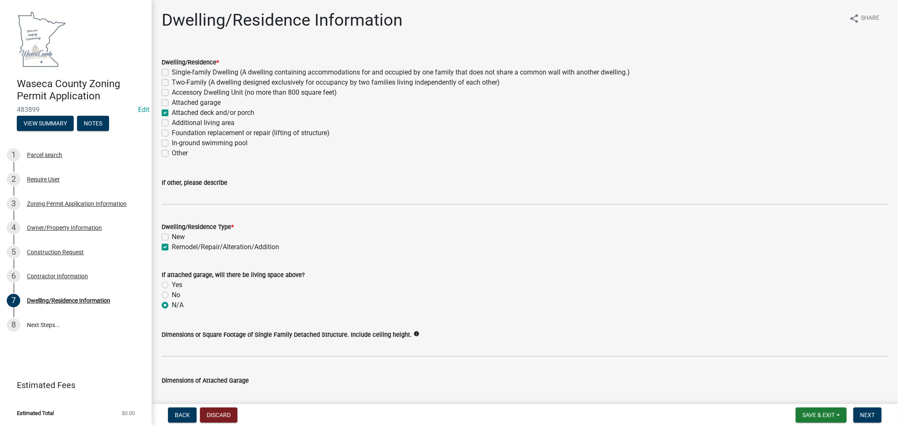
radio input "true"
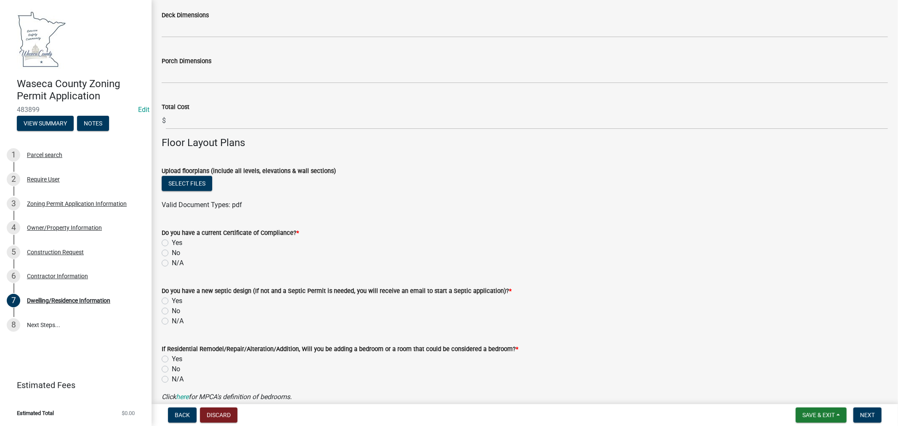
scroll to position [608, 0]
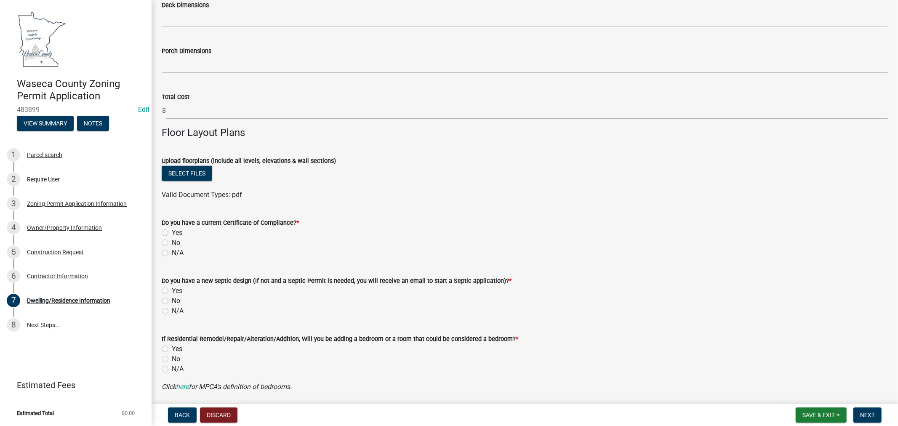
click at [172, 253] on label "N/A" at bounding box center [178, 253] width 12 height 10
click at [172, 253] on input "N/A" at bounding box center [174, 250] width 5 height 5
radio input "true"
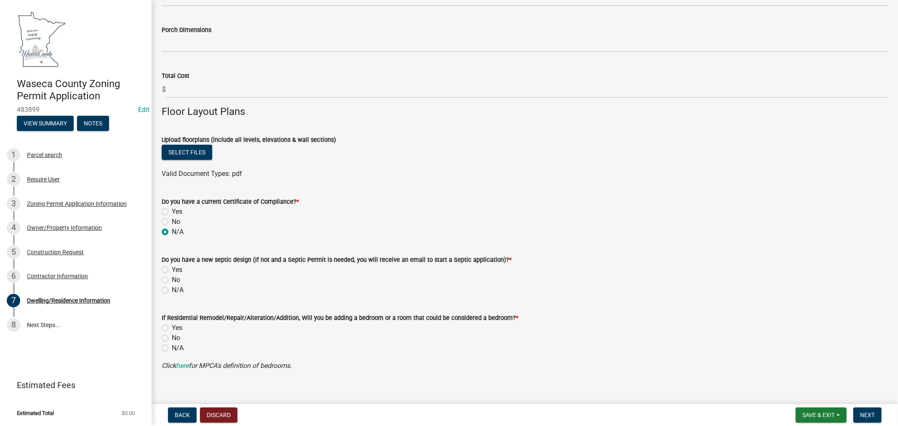
scroll to position [638, 0]
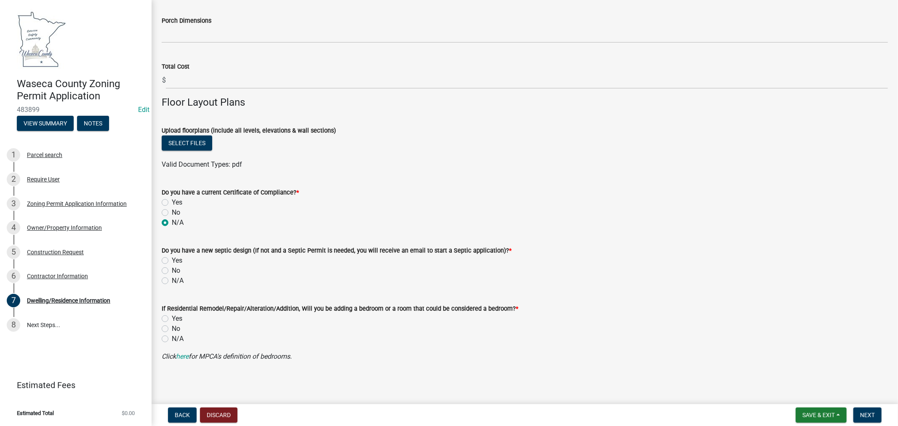
click at [172, 280] on label "N/A" at bounding box center [178, 281] width 12 height 10
click at [172, 280] on input "N/A" at bounding box center [174, 278] width 5 height 5
radio input "true"
click at [172, 337] on label "N/A" at bounding box center [178, 339] width 12 height 10
click at [172, 337] on input "N/A" at bounding box center [174, 336] width 5 height 5
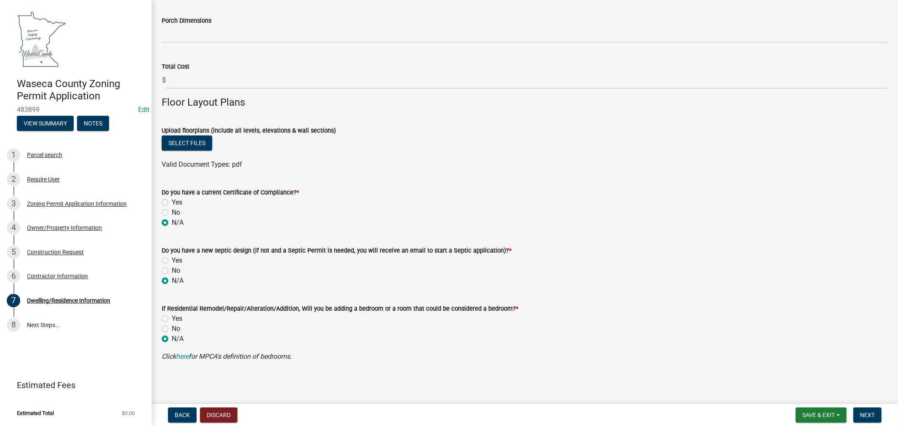
radio input "true"
click at [875, 418] on span "Next" at bounding box center [867, 415] width 15 height 7
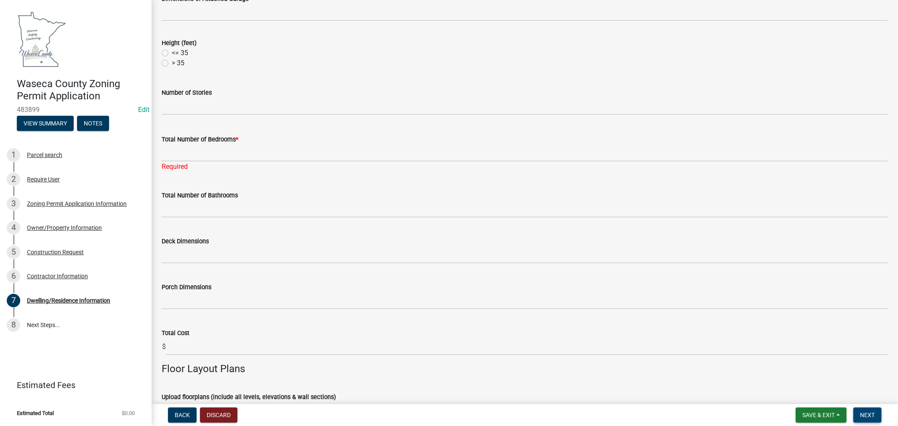
scroll to position [368, 0]
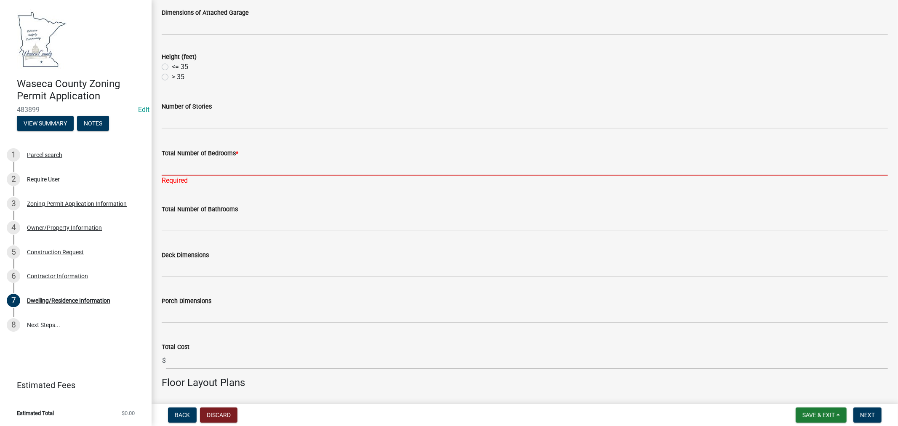
click at [221, 161] on input "Total Number of Bedrooms *" at bounding box center [525, 166] width 726 height 17
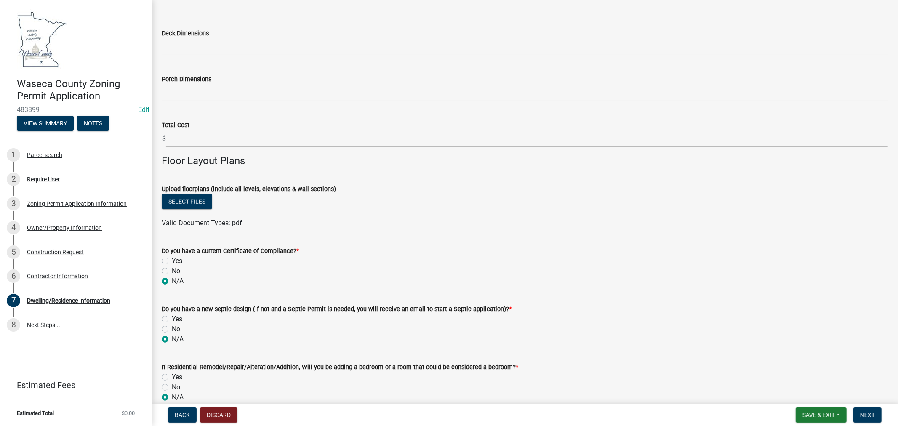
scroll to position [649, 0]
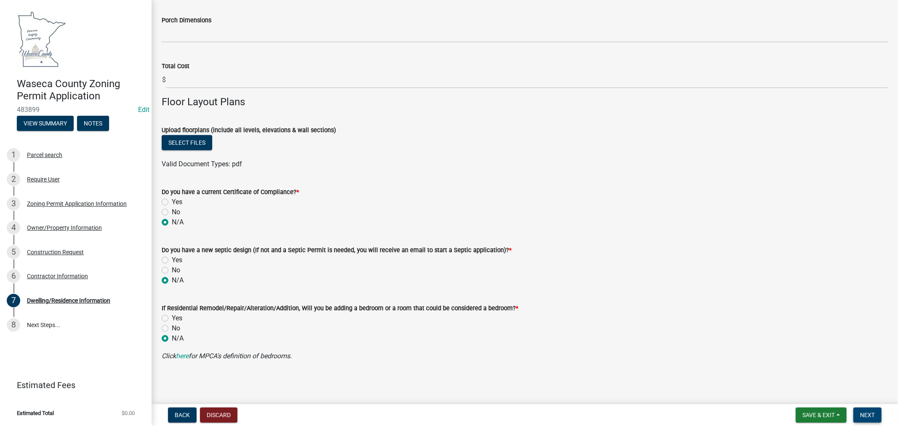
type input "3"
click at [874, 414] on span "Next" at bounding box center [867, 415] width 15 height 7
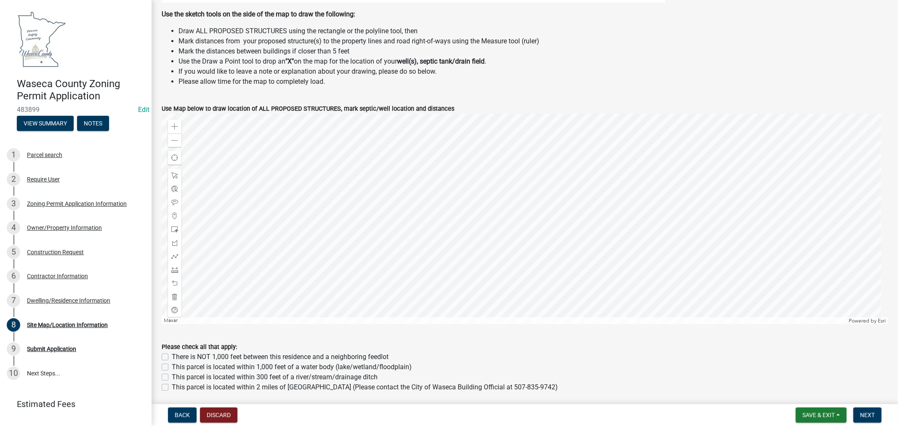
scroll to position [280, 0]
click at [174, 127] on span at bounding box center [174, 124] width 7 height 7
click at [555, 194] on div at bounding box center [525, 216] width 726 height 211
drag, startPoint x: 171, startPoint y: 121, endPoint x: 178, endPoint y: 123, distance: 6.8
click at [171, 121] on span at bounding box center [174, 124] width 7 height 7
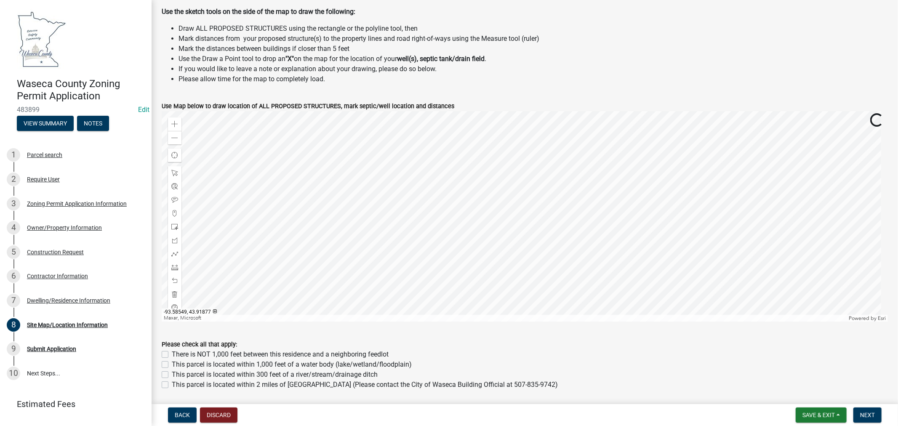
click at [575, 250] on div at bounding box center [525, 216] width 726 height 211
click at [175, 224] on span at bounding box center [174, 227] width 7 height 7
click at [575, 253] on div at bounding box center [525, 216] width 726 height 211
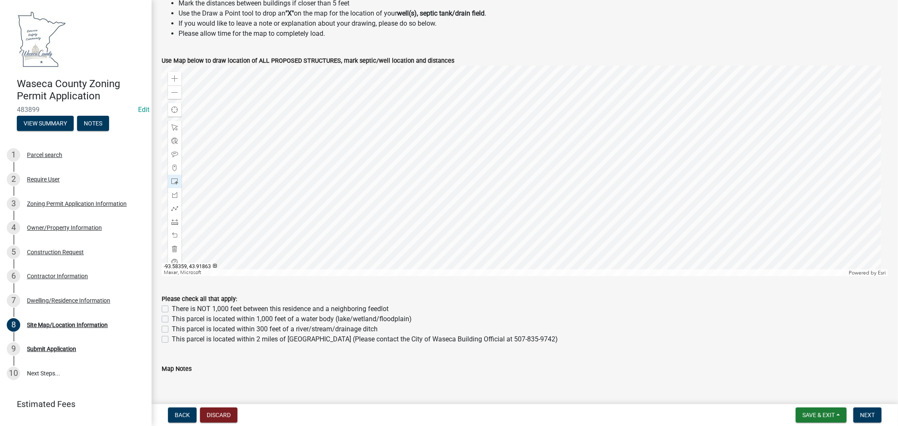
scroll to position [355, 0]
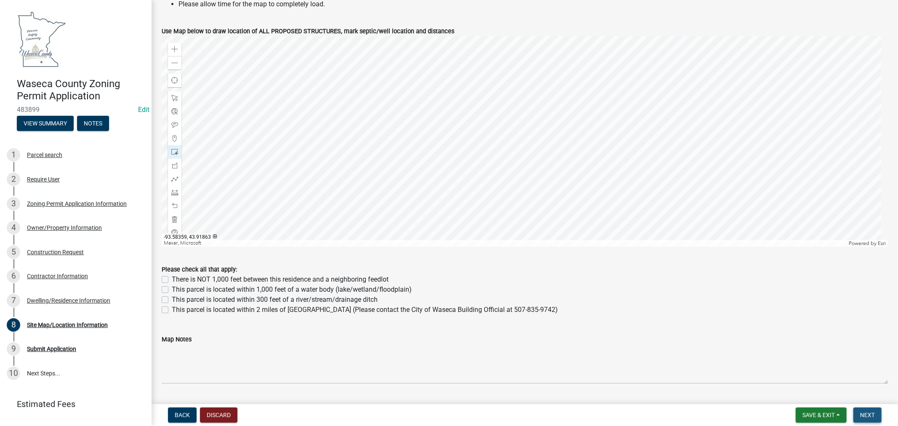
click at [873, 412] on span "Next" at bounding box center [867, 415] width 15 height 7
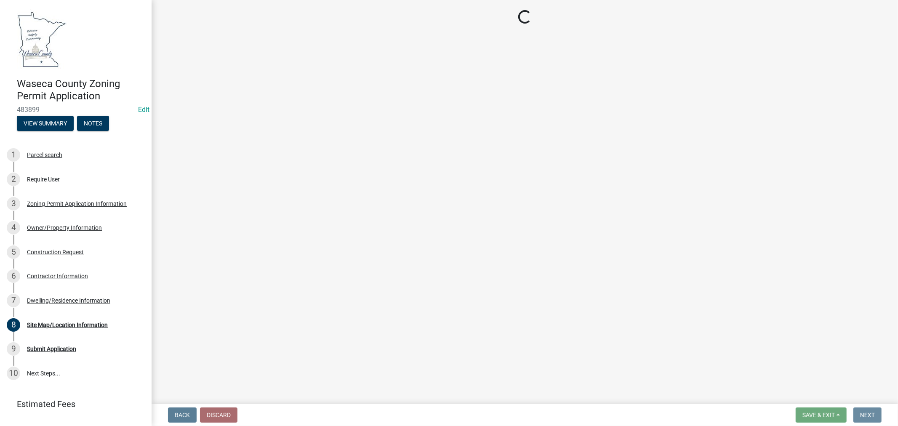
scroll to position [0, 0]
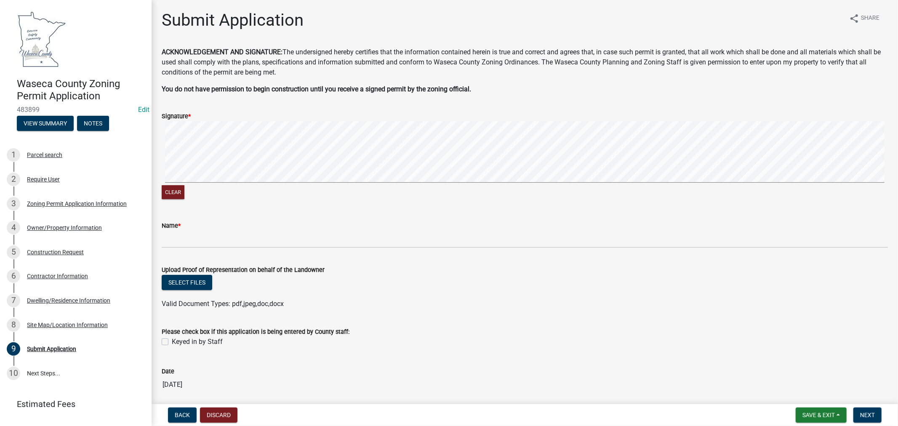
click at [394, 292] on ul at bounding box center [525, 295] width 726 height 7
click at [188, 249] on wm-data-entity-input "Name *" at bounding box center [525, 232] width 726 height 46
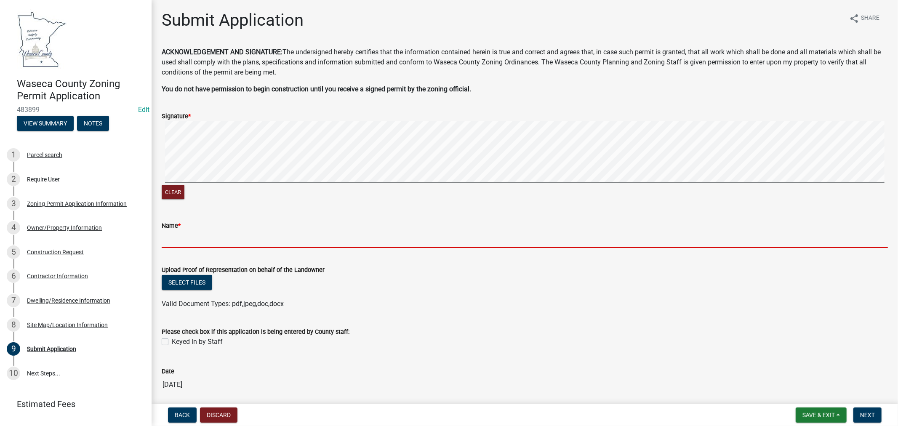
click at [190, 243] on input "Name *" at bounding box center [525, 239] width 726 height 17
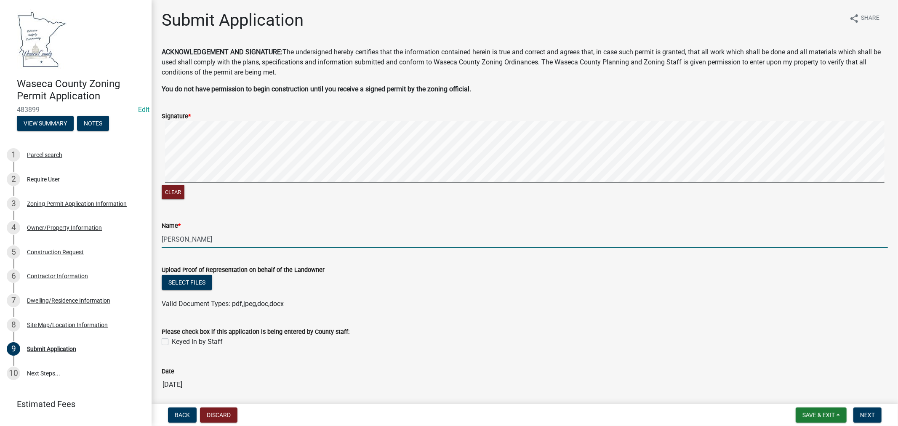
scroll to position [32, 0]
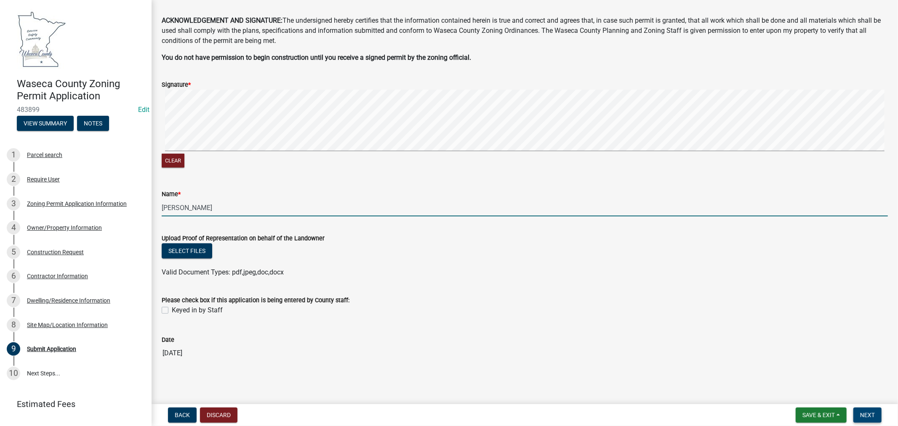
type input "[PERSON_NAME]"
click at [874, 416] on span "Next" at bounding box center [867, 415] width 15 height 7
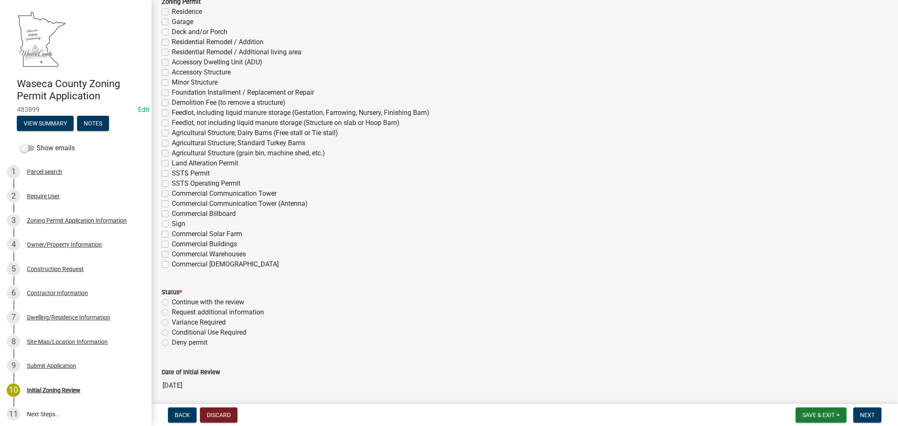
scroll to position [2279, 0]
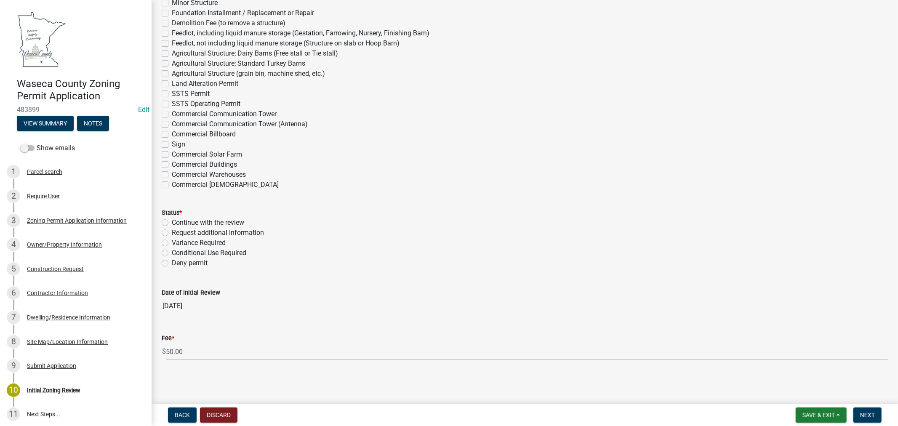
click at [160, 224] on div "Status * Continue with the review Request additional information Variance Requi…" at bounding box center [524, 233] width 739 height 71
click at [172, 222] on label "Continue with the review" at bounding box center [208, 223] width 72 height 10
click at [172, 222] on input "Continue with the review" at bounding box center [174, 220] width 5 height 5
radio input "true"
click at [868, 415] on span "Next" at bounding box center [867, 415] width 15 height 7
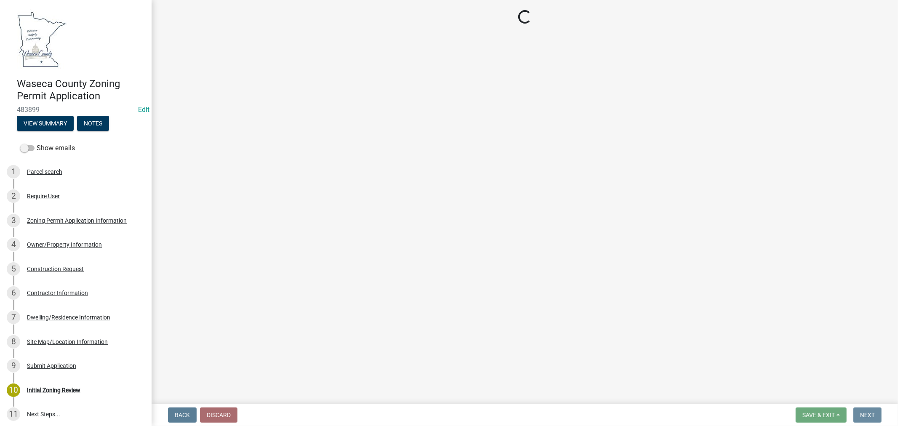
scroll to position [0, 0]
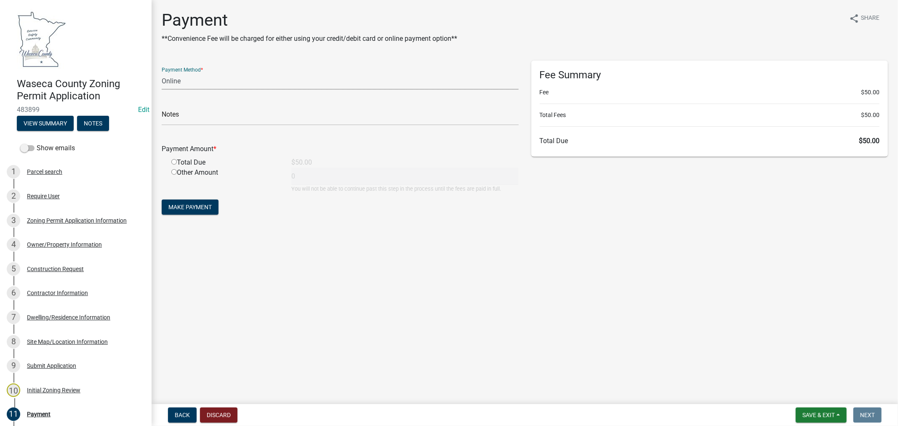
click at [208, 83] on select "Credit Card POS Check Cash Online" at bounding box center [340, 80] width 357 height 17
select select "1: 0"
click at [162, 72] on select "Credit Card POS Check Cash Online" at bounding box center [340, 80] width 357 height 17
click at [192, 116] on input "text" at bounding box center [340, 116] width 357 height 17
type input "18838"
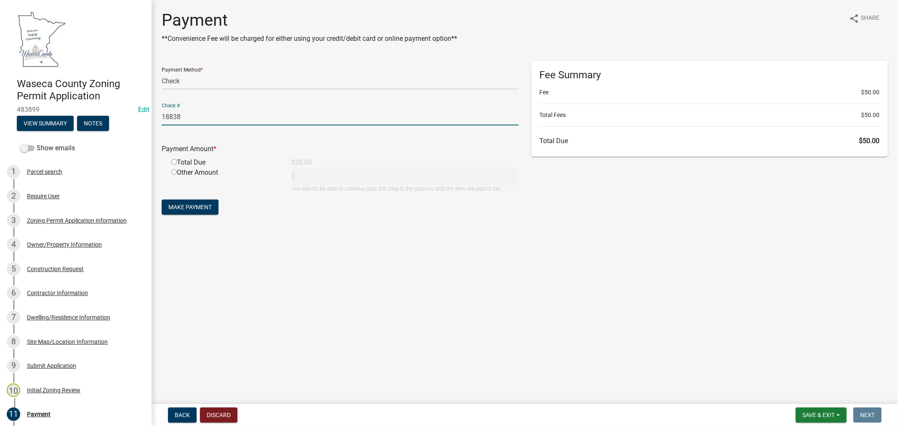
click at [174, 161] on input "radio" at bounding box center [173, 161] width 5 height 5
radio input "true"
type input "50"
click at [198, 208] on span "Make Payment" at bounding box center [189, 207] width 43 height 7
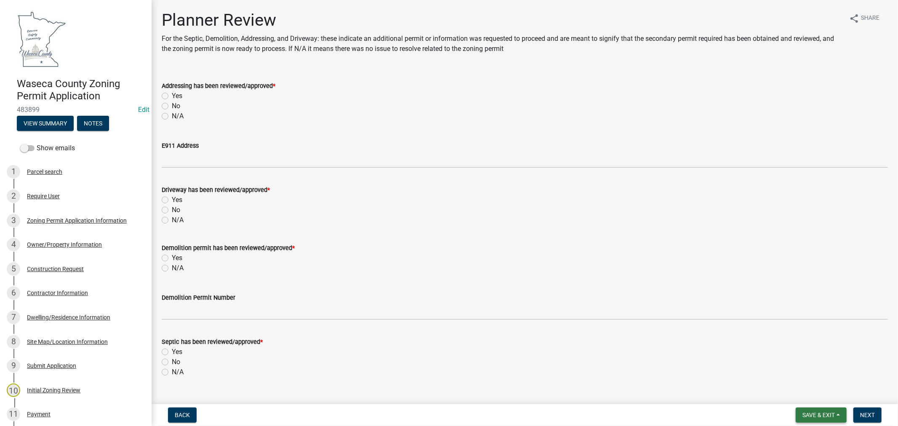
click at [821, 416] on span "Save & Exit" at bounding box center [819, 415] width 32 height 7
click at [807, 396] on button "Save & Exit" at bounding box center [813, 393] width 67 height 20
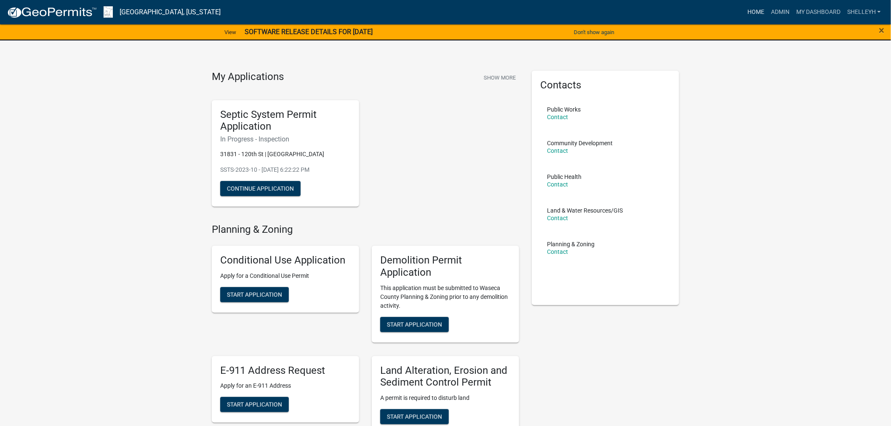
click at [757, 11] on link "Home" at bounding box center [756, 12] width 24 height 16
click at [778, 14] on link "Admin" at bounding box center [780, 12] width 25 height 16
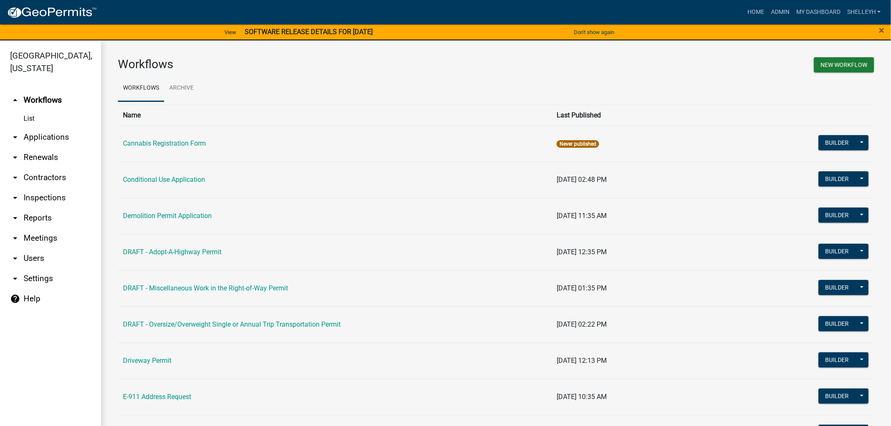
click at [38, 136] on link "arrow_drop_down Applications" at bounding box center [50, 137] width 101 height 20
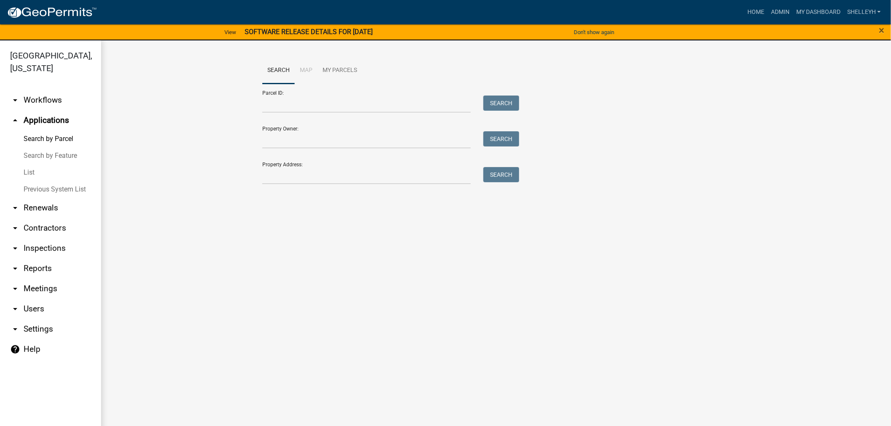
click at [27, 173] on link "List" at bounding box center [50, 172] width 101 height 17
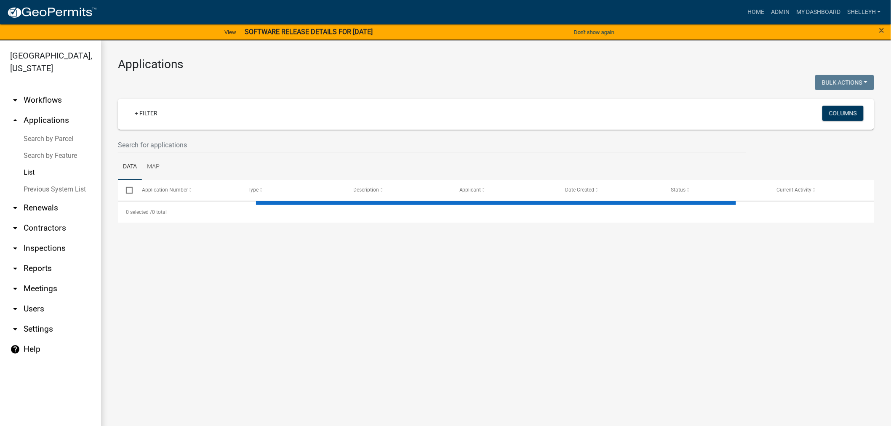
select select "1: 25"
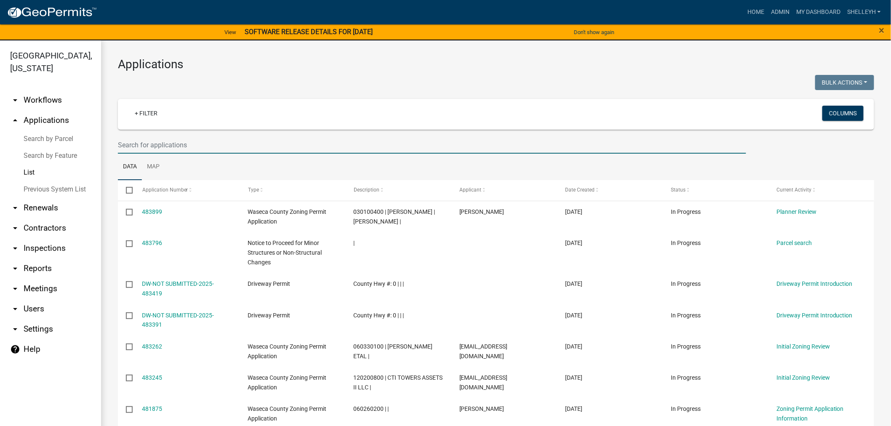
click at [188, 146] on input "text" at bounding box center [432, 144] width 628 height 17
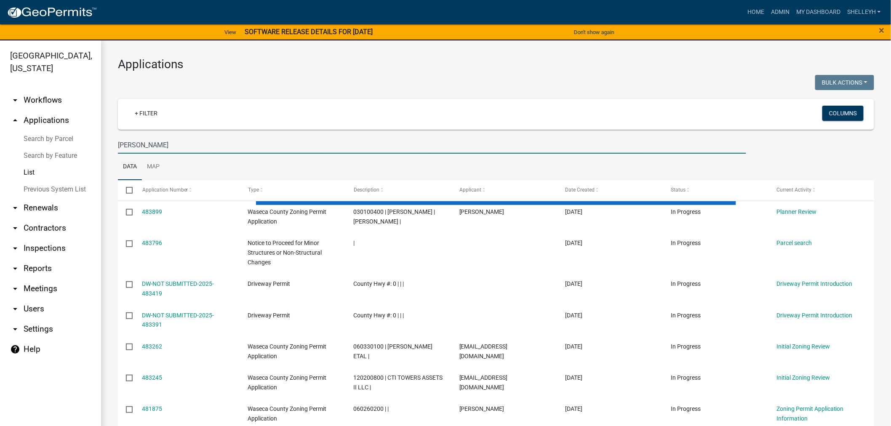
type input "[PERSON_NAME]"
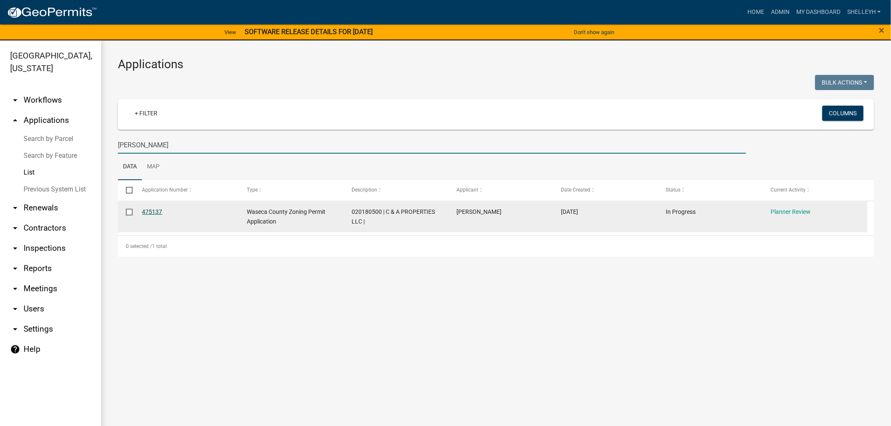
click at [150, 212] on link "475137" at bounding box center [152, 211] width 20 height 7
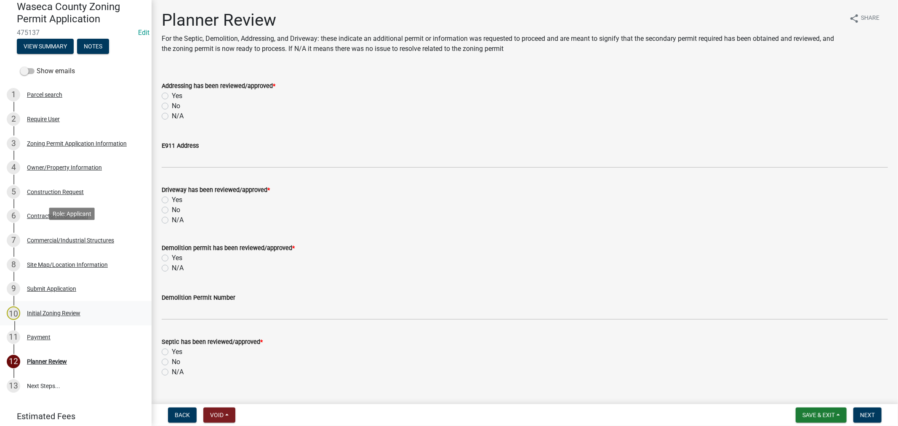
scroll to position [127, 0]
